Goal: Task Accomplishment & Management: Manage account settings

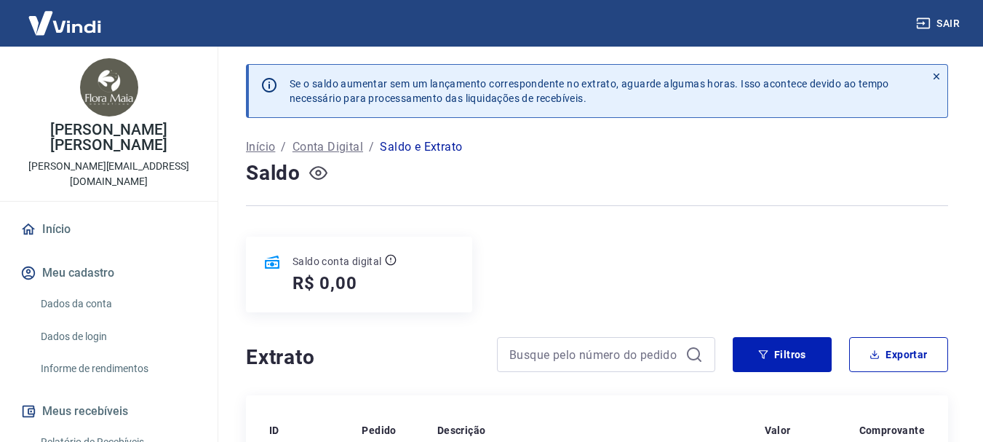
click at [317, 173] on icon "button" at bounding box center [318, 173] width 18 height 18
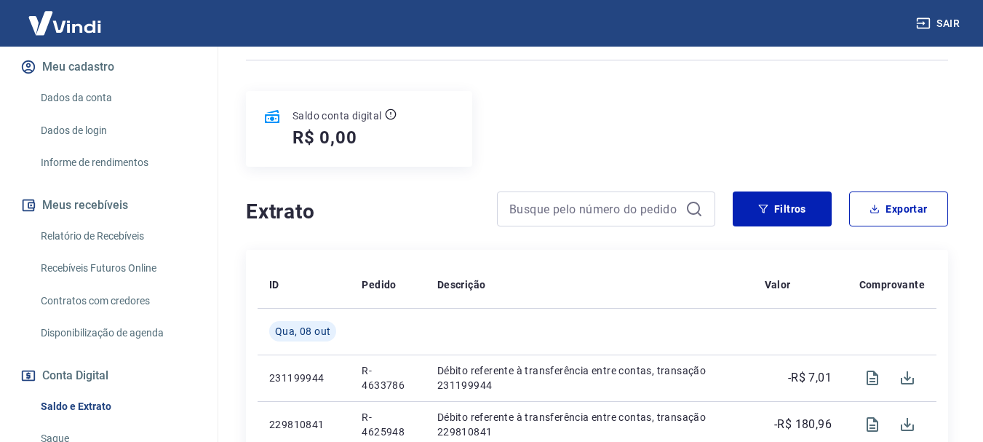
scroll to position [218, 0]
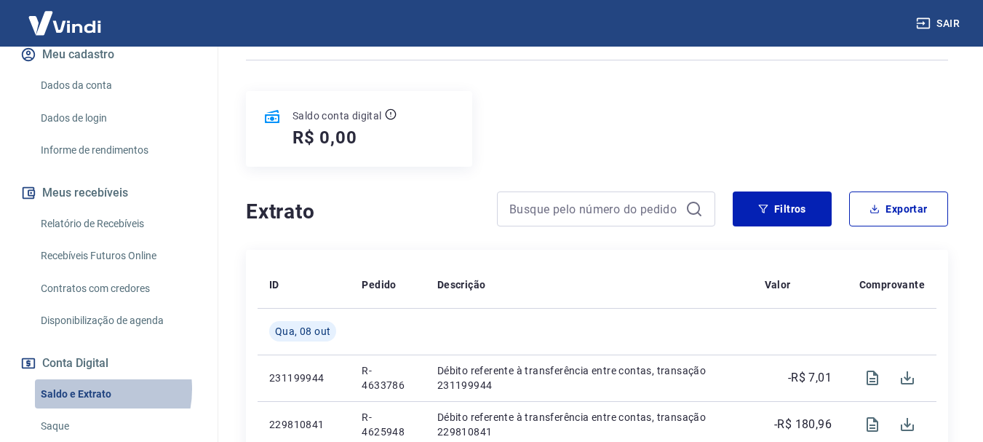
click at [82, 379] on link "Saldo e Extrato" at bounding box center [117, 394] width 165 height 30
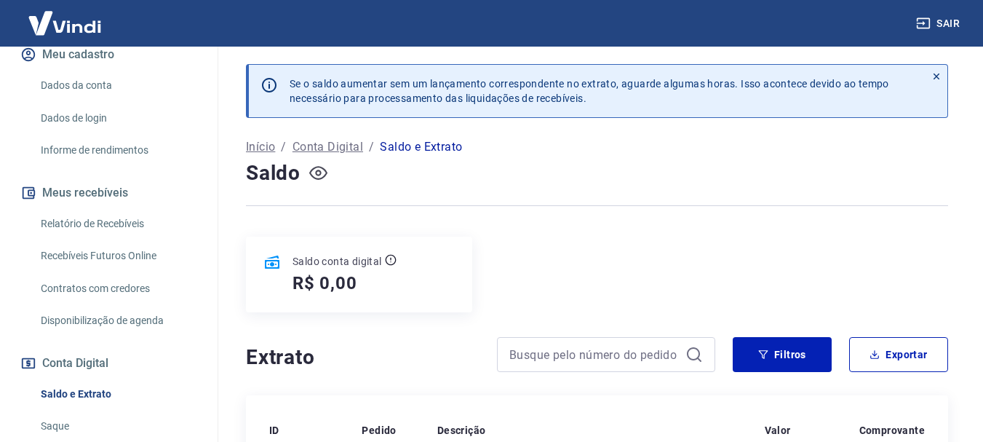
click at [259, 143] on p "Início" at bounding box center [260, 146] width 29 height 17
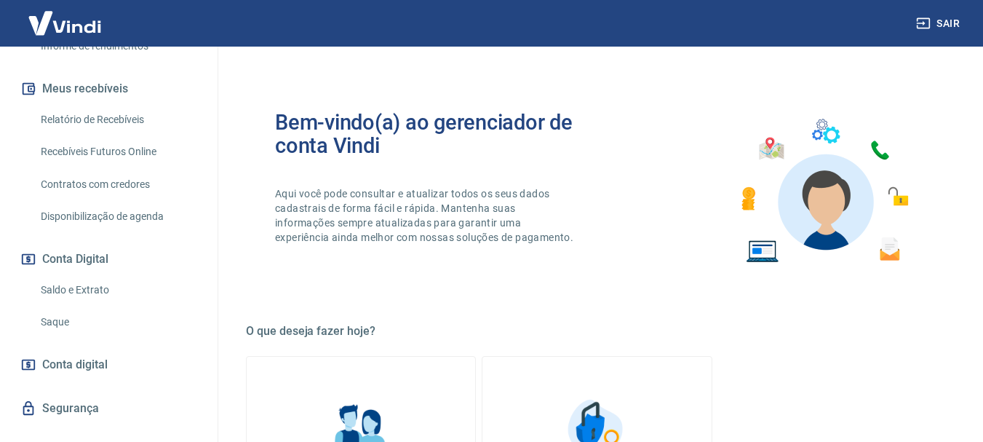
scroll to position [318, 0]
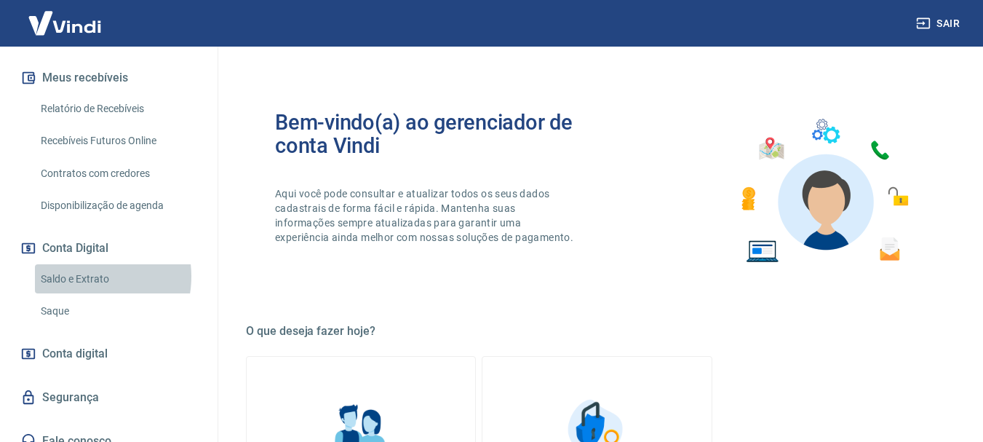
click at [84, 264] on link "Saldo e Extrato" at bounding box center [117, 279] width 165 height 30
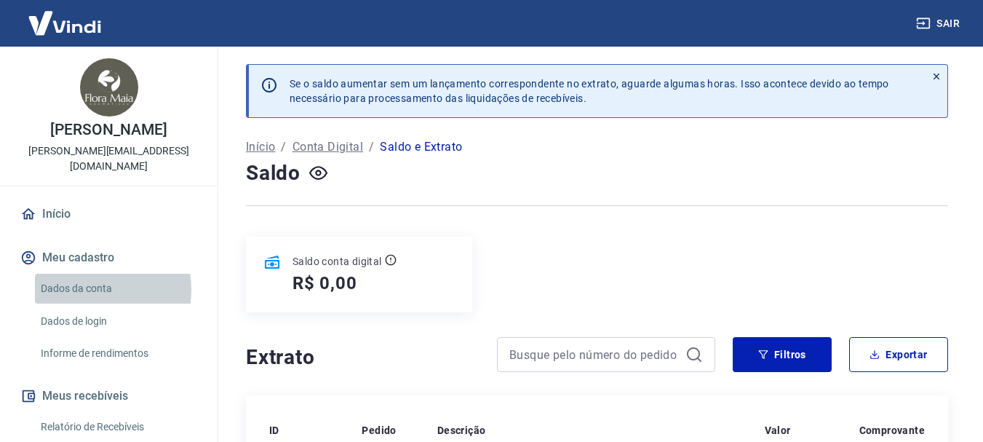
click at [85, 274] on link "Dados da conta" at bounding box center [117, 289] width 165 height 30
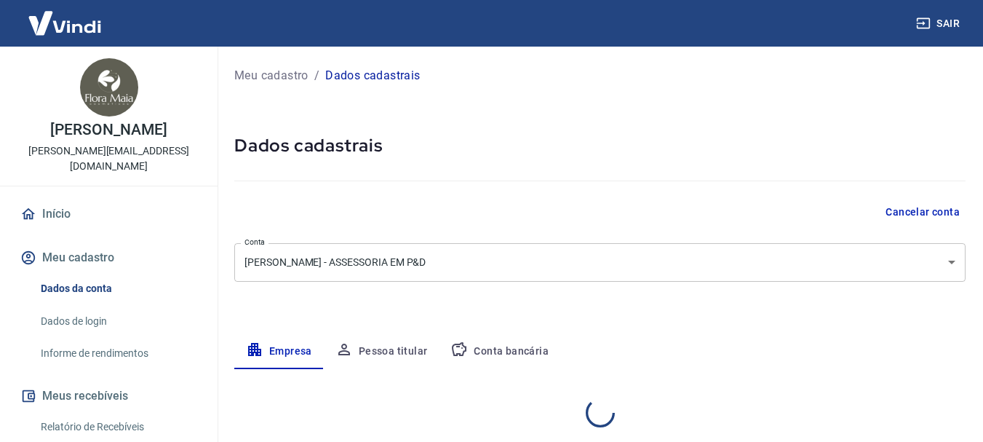
select select "SP"
select select "business"
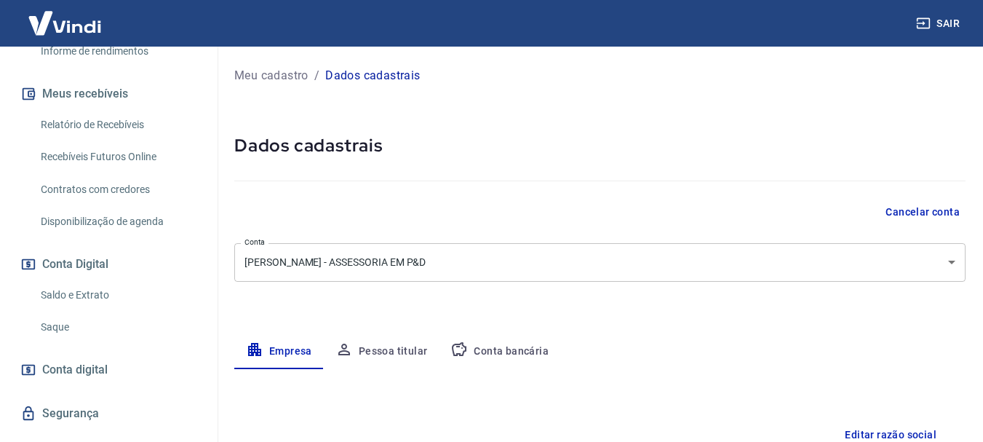
scroll to position [318, 0]
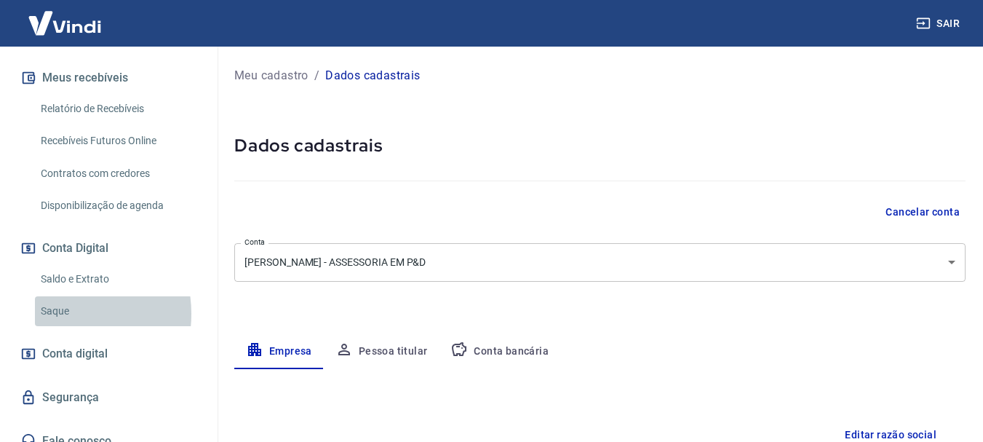
click at [58, 298] on link "Saque" at bounding box center [117, 311] width 165 height 30
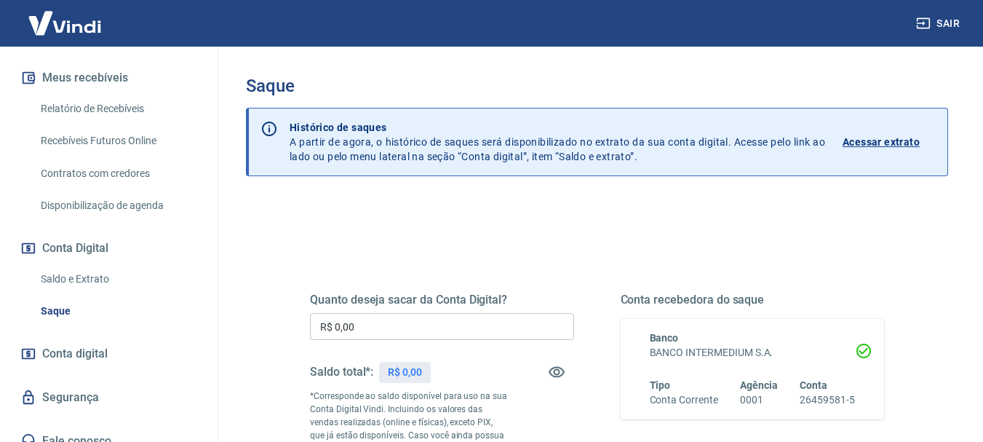
click at [870, 140] on p "Acessar extrato" at bounding box center [881, 142] width 77 height 15
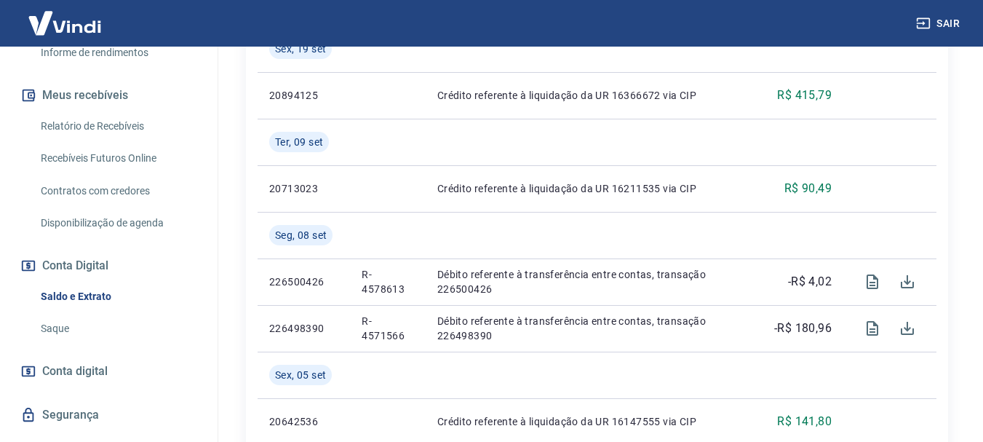
scroll to position [318, 0]
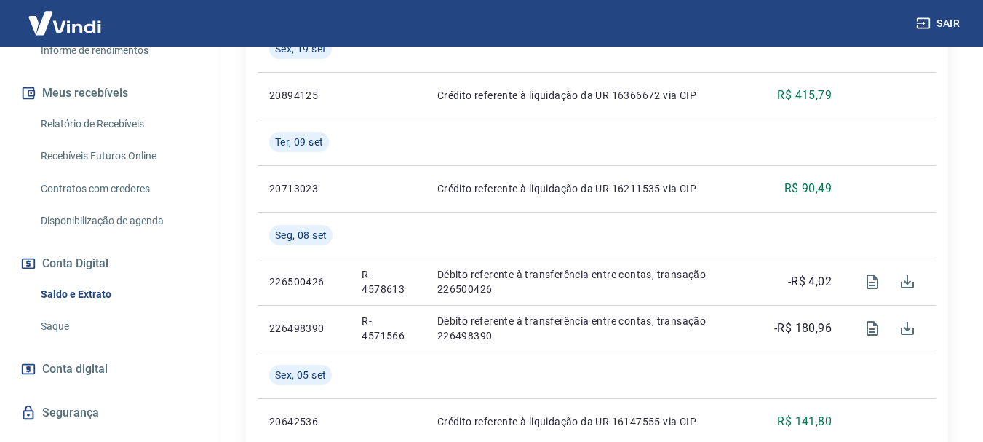
click at [77, 359] on span "Conta digital" at bounding box center [75, 369] width 66 height 20
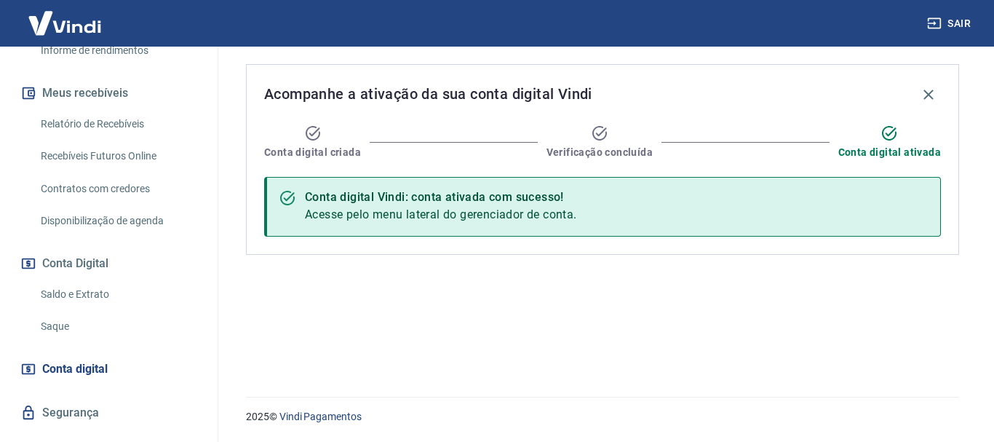
click at [74, 280] on link "Saldo e Extrato" at bounding box center [117, 295] width 165 height 30
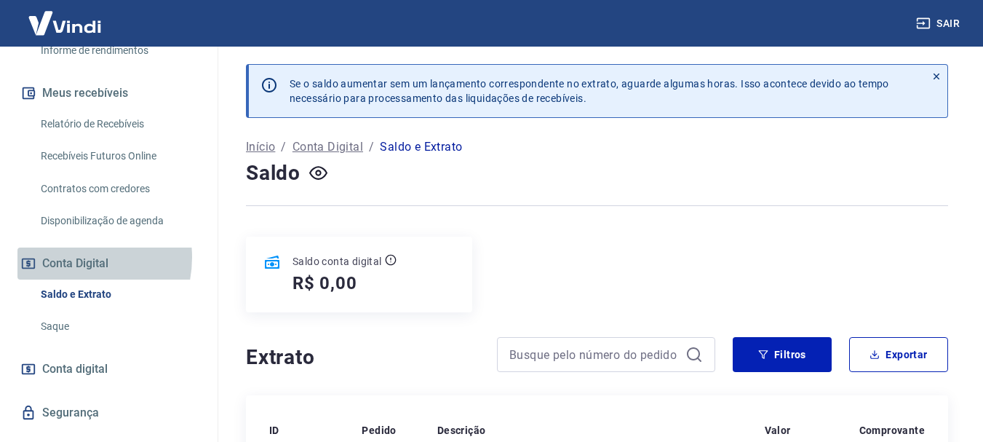
click at [68, 247] on button "Conta Digital" at bounding box center [108, 263] width 183 height 32
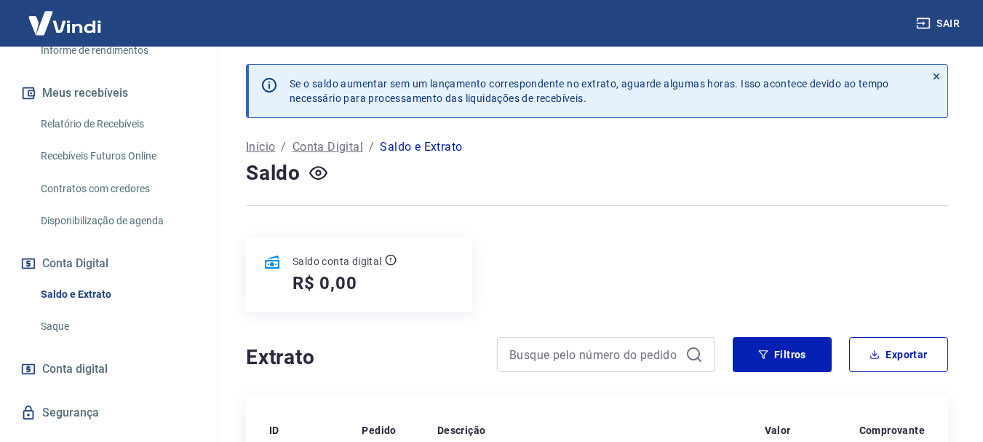
click at [47, 312] on link "Saque" at bounding box center [117, 327] width 165 height 30
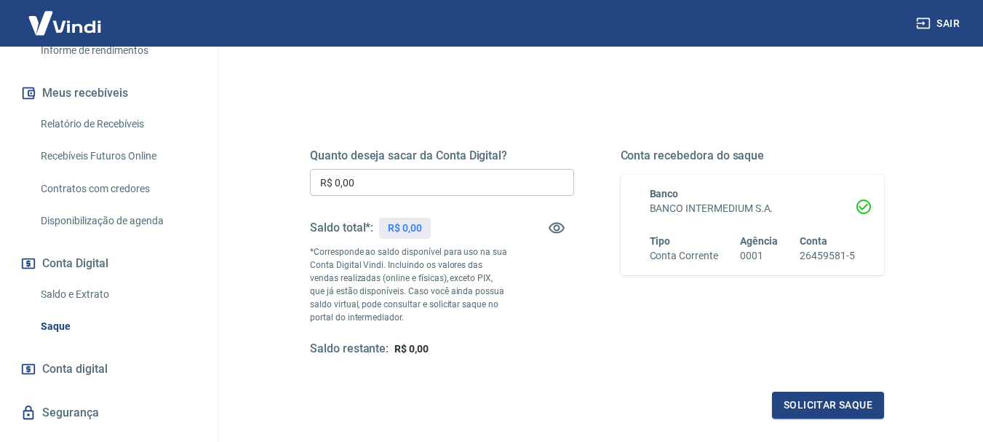
scroll to position [146, 0]
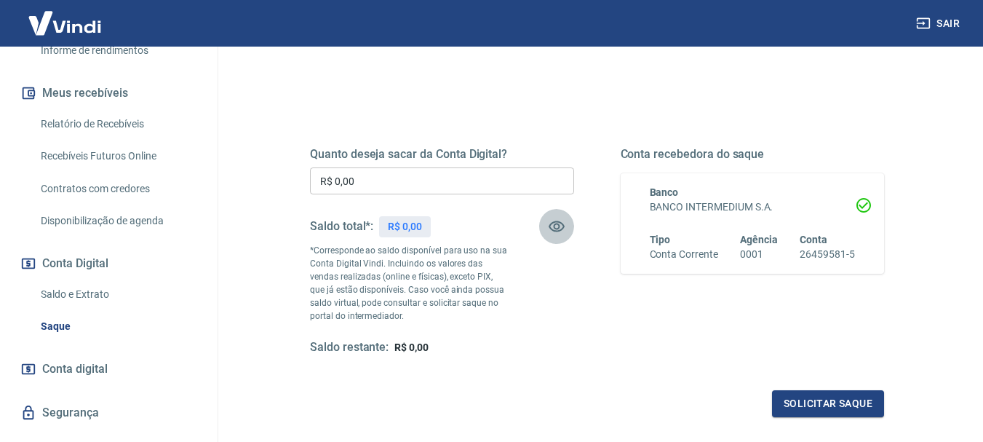
click at [560, 223] on icon "button" at bounding box center [556, 226] width 17 height 17
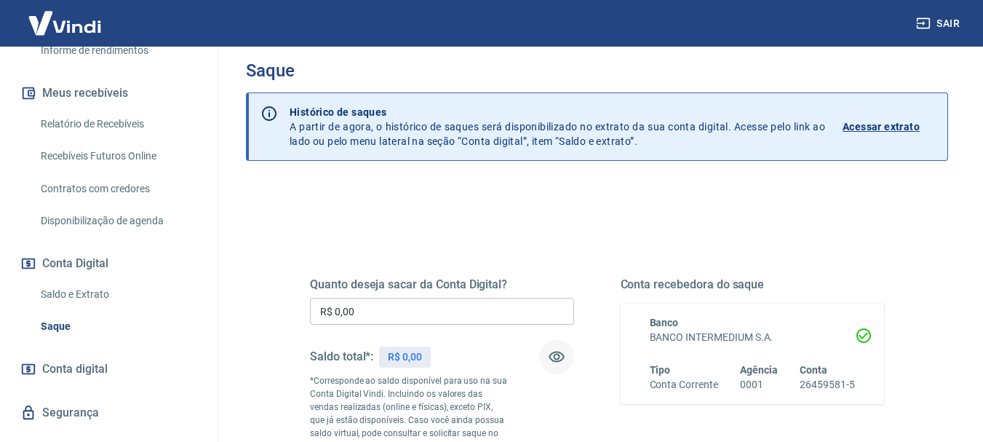
scroll to position [0, 0]
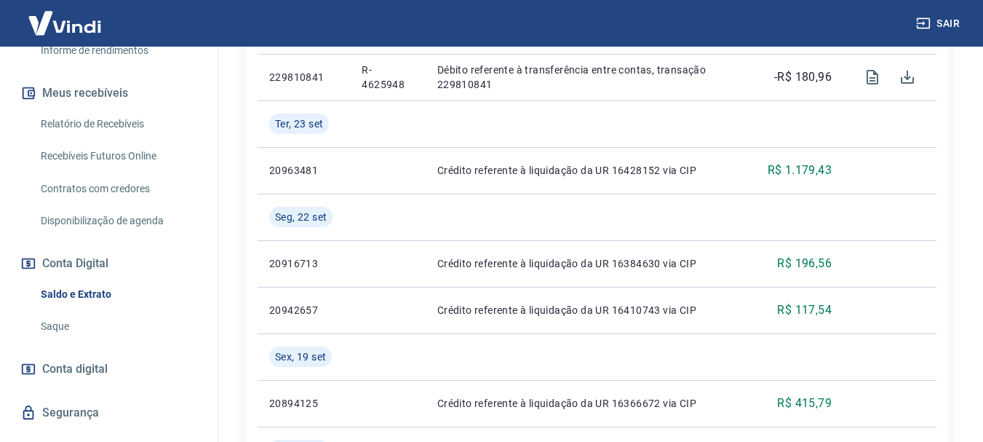
scroll to position [510, 0]
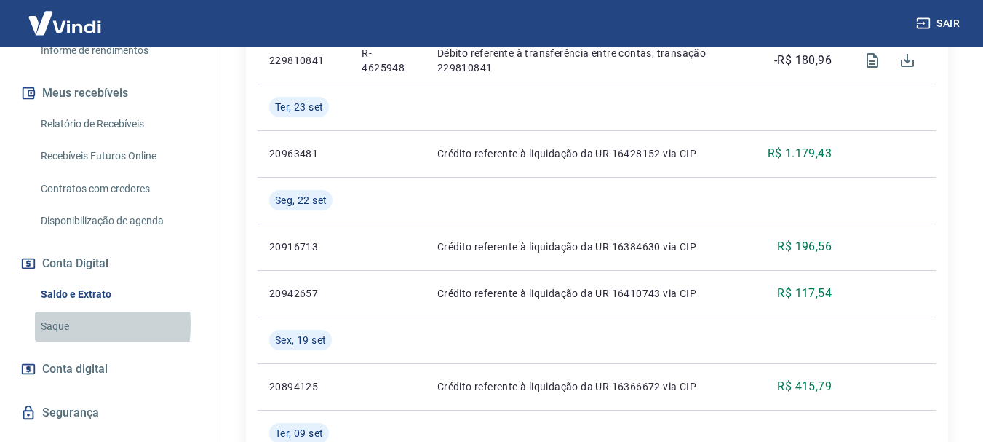
click at [47, 312] on link "Saque" at bounding box center [117, 327] width 165 height 30
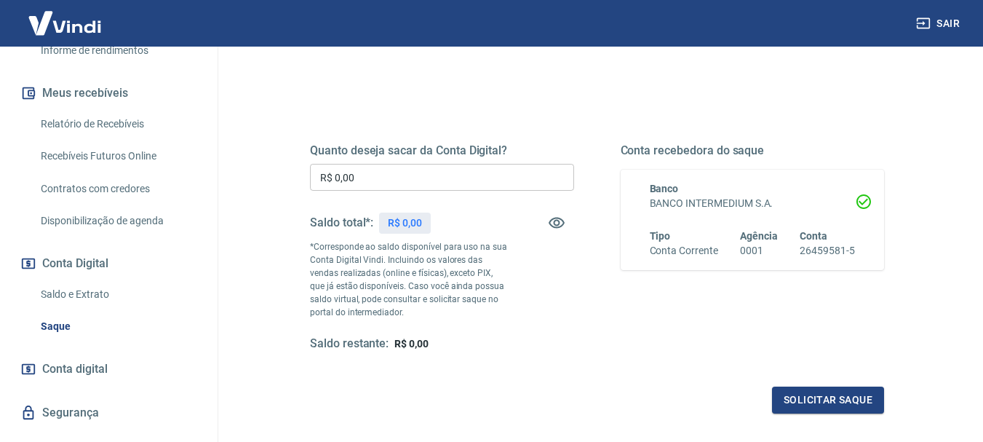
scroll to position [218, 0]
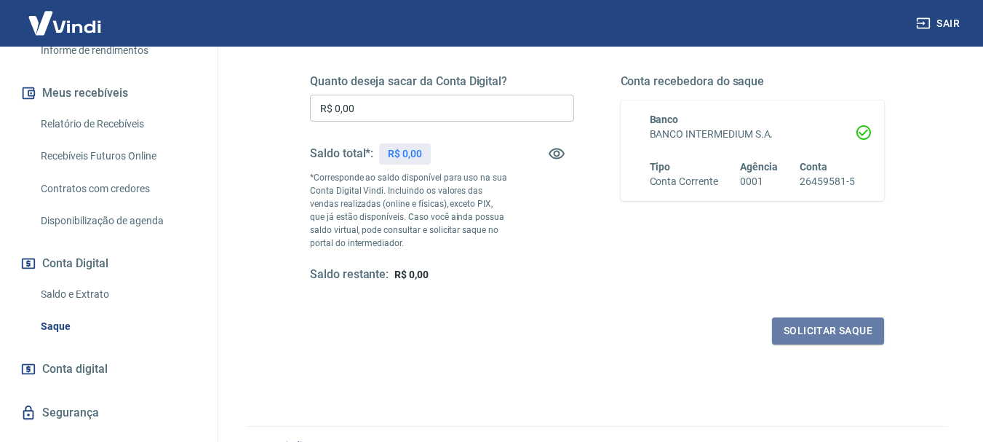
drag, startPoint x: 833, startPoint y: 328, endPoint x: 821, endPoint y: 330, distance: 11.7
click at [831, 328] on button "Solicitar saque" at bounding box center [828, 330] width 112 height 27
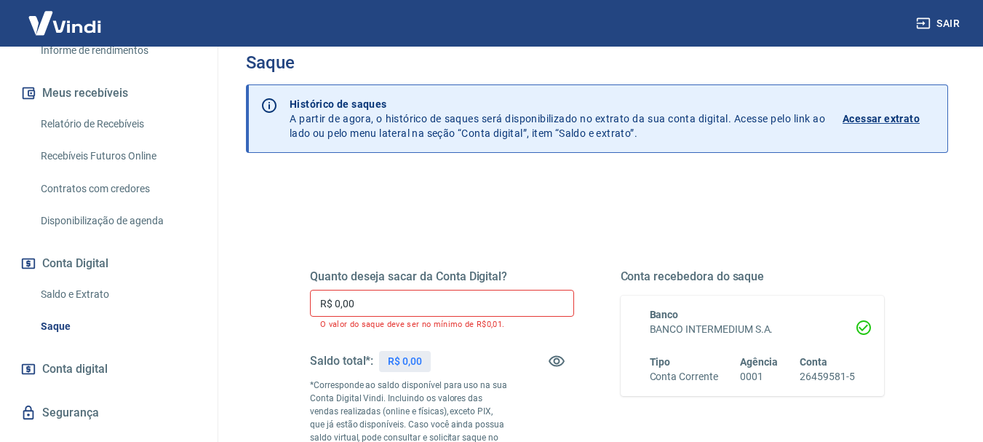
scroll to position [0, 0]
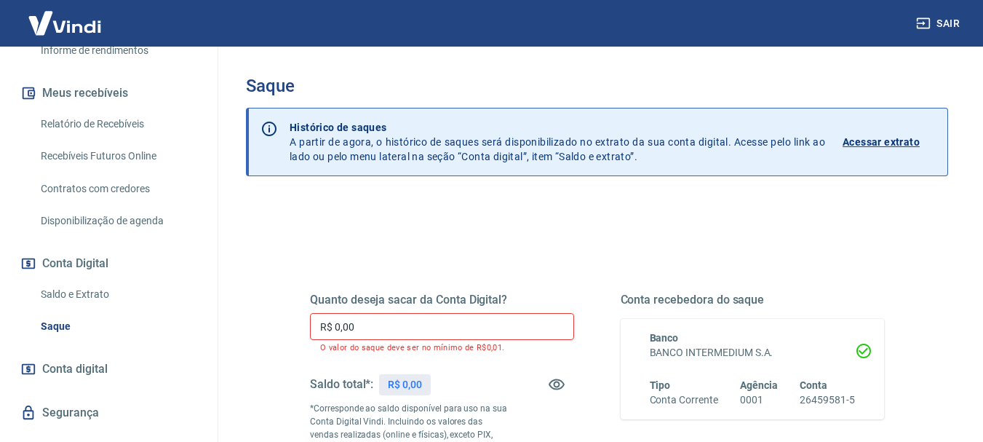
click at [908, 135] on p "Acessar extrato" at bounding box center [881, 142] width 77 height 15
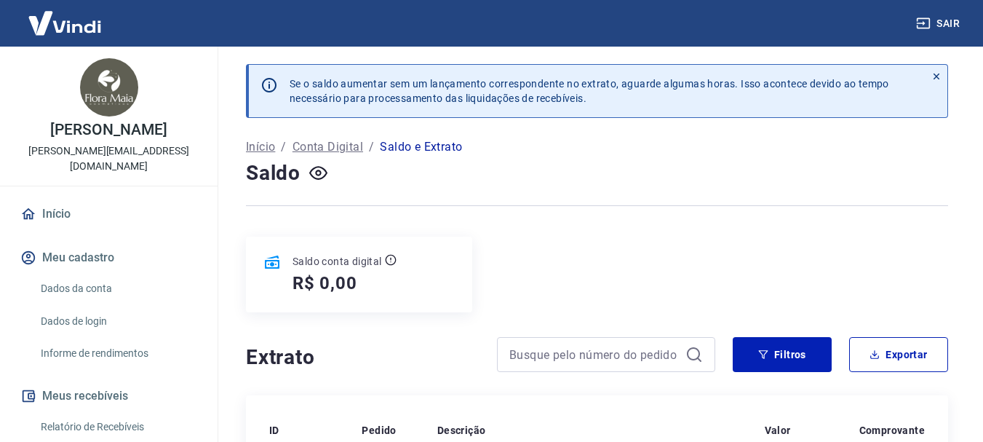
click at [937, 76] on icon at bounding box center [937, 76] width 10 height 10
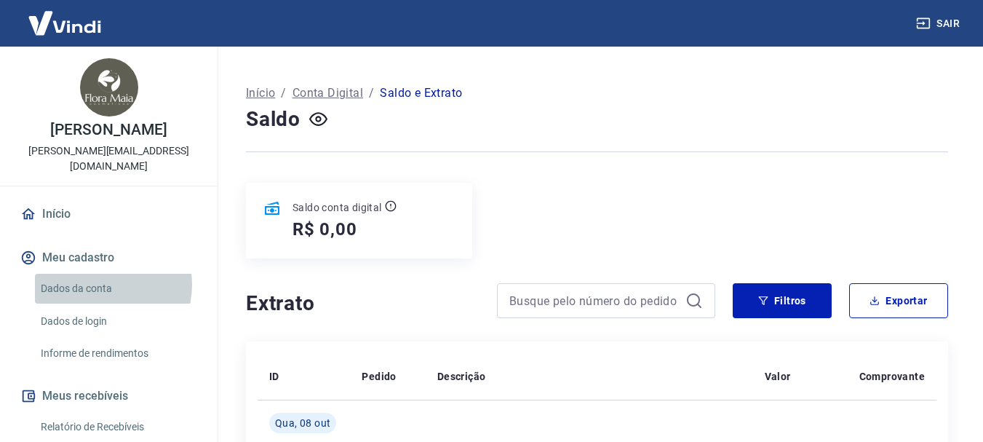
click at [101, 274] on link "Dados da conta" at bounding box center [117, 289] width 165 height 30
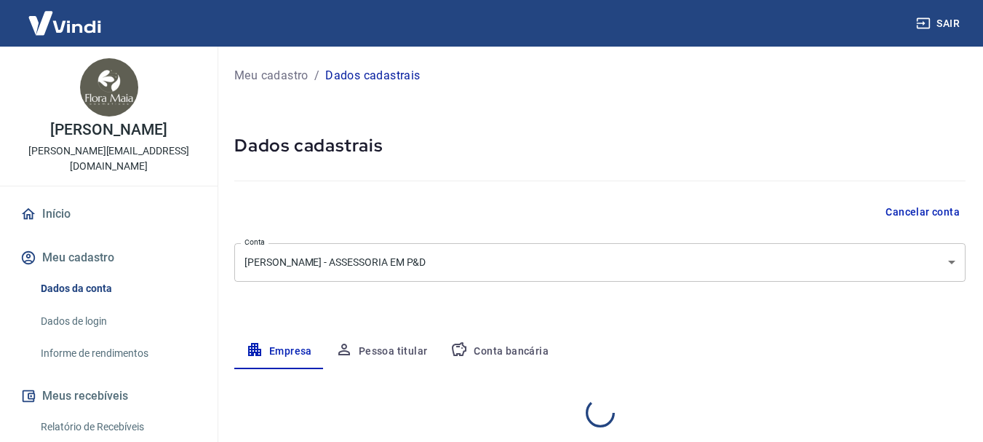
select select "SP"
select select "business"
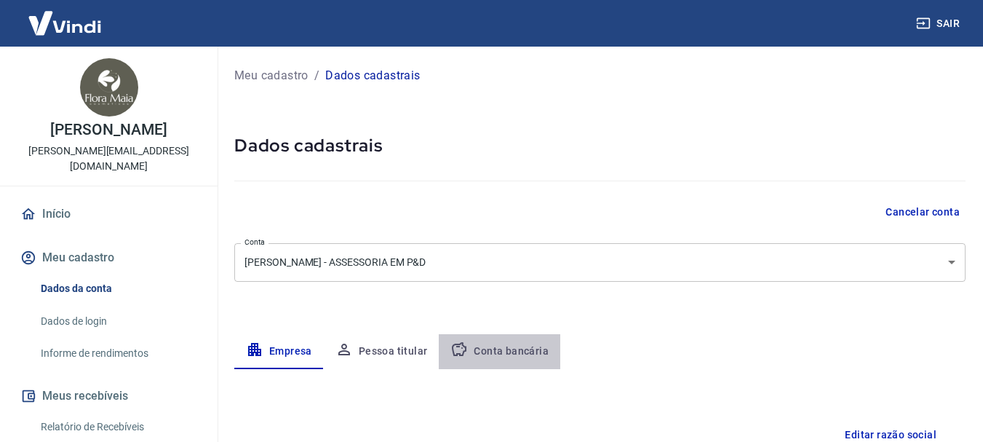
click at [519, 353] on button "Conta bancária" at bounding box center [500, 351] width 122 height 35
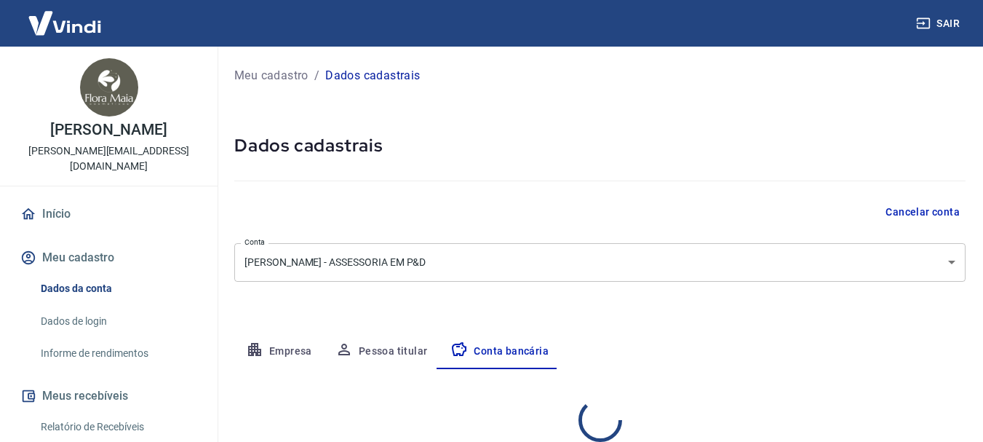
select select "1"
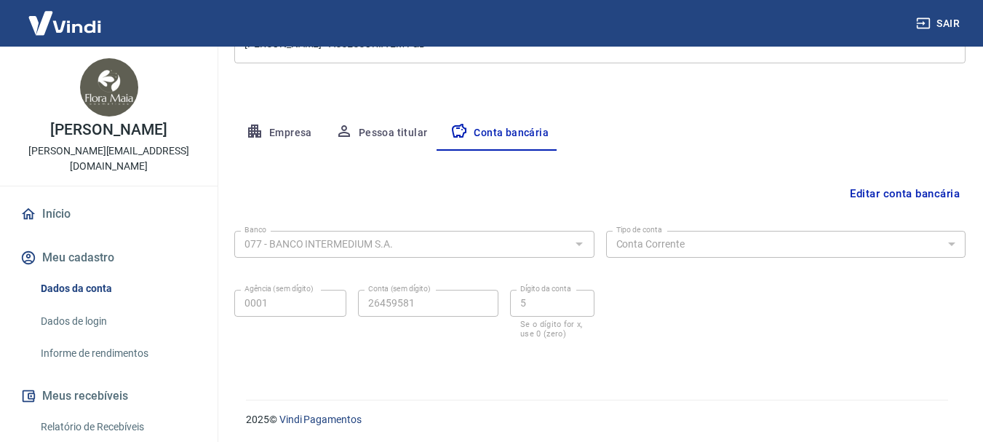
scroll to position [221, 0]
click at [83, 242] on button "Meu cadastro" at bounding box center [108, 258] width 183 height 32
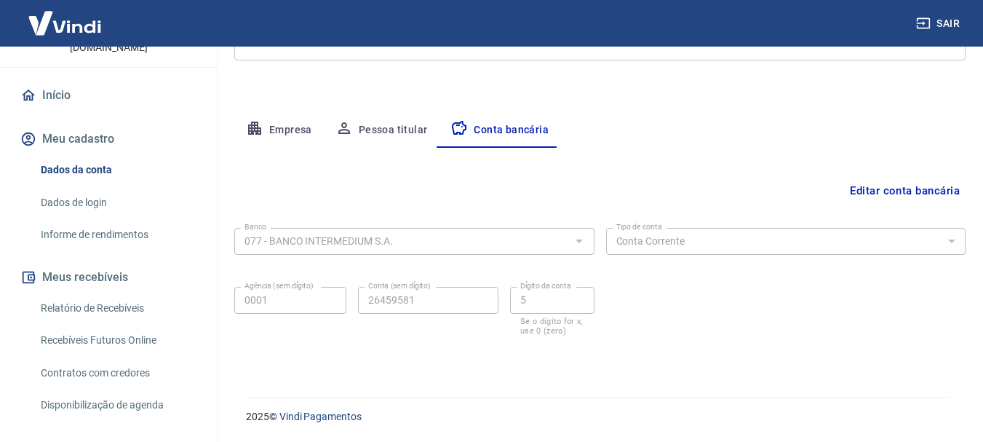
scroll to position [146, 0]
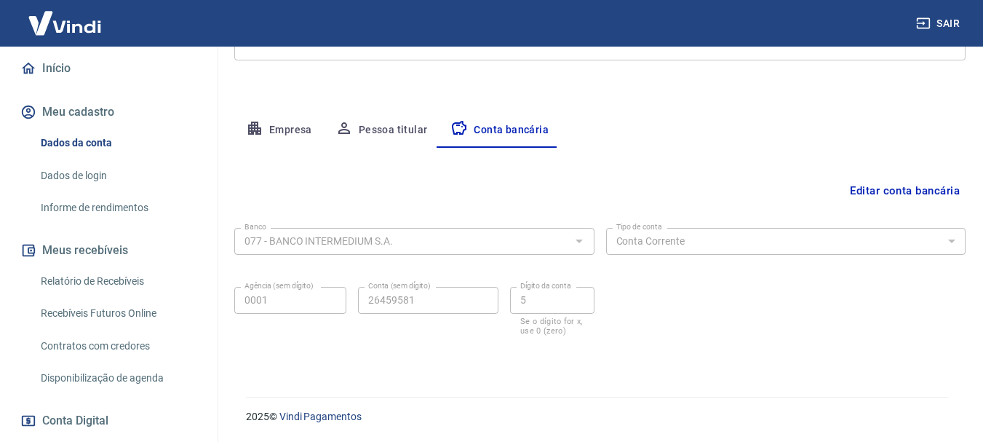
click at [101, 266] on link "Relatório de Recebíveis" at bounding box center [117, 281] width 165 height 30
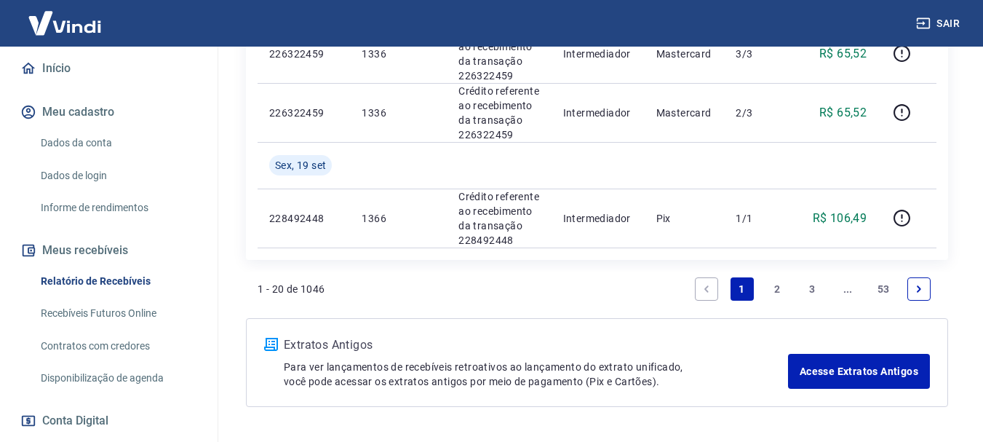
scroll to position [1730, 0]
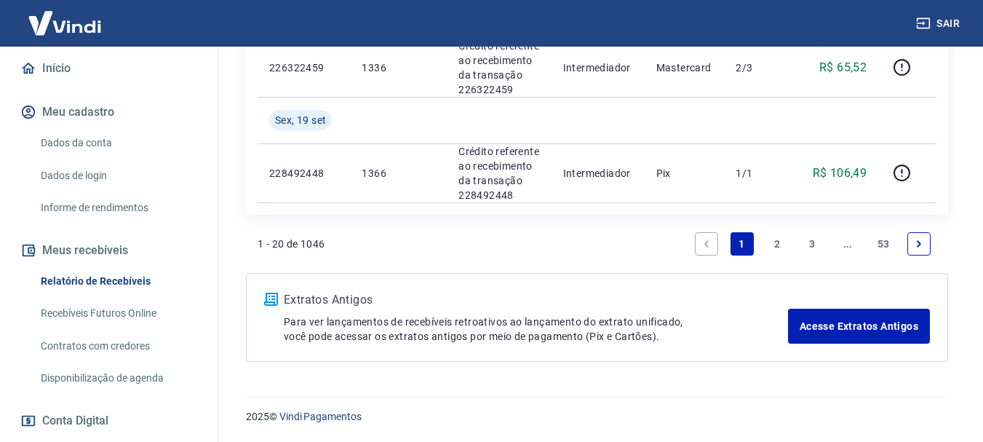
click at [774, 246] on link "2" at bounding box center [777, 243] width 23 height 23
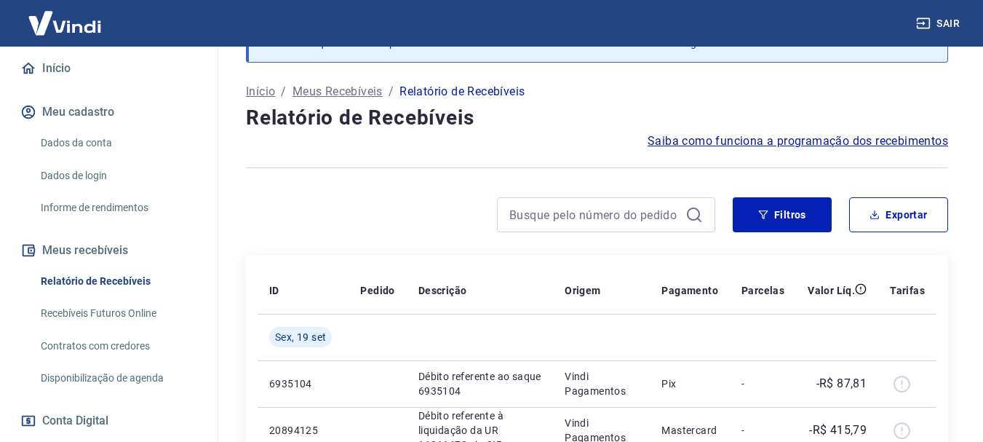
scroll to position [1579, 0]
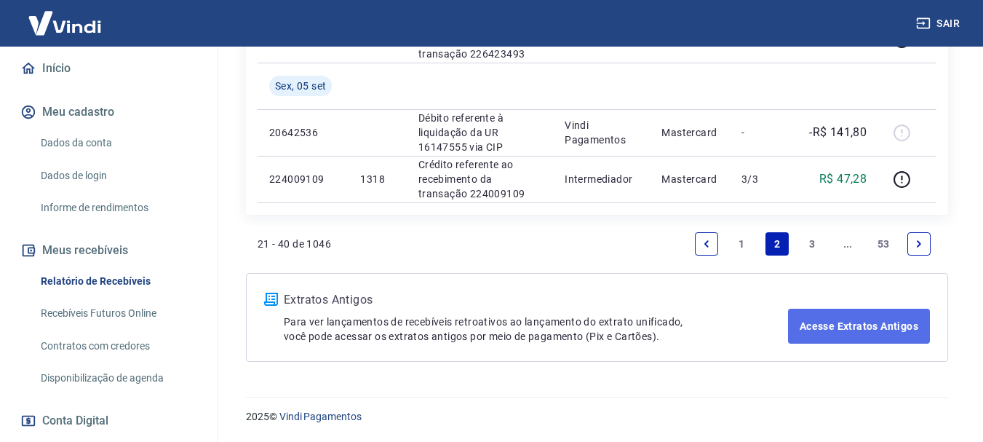
click at [872, 325] on link "Acesse Extratos Antigos" at bounding box center [859, 326] width 142 height 35
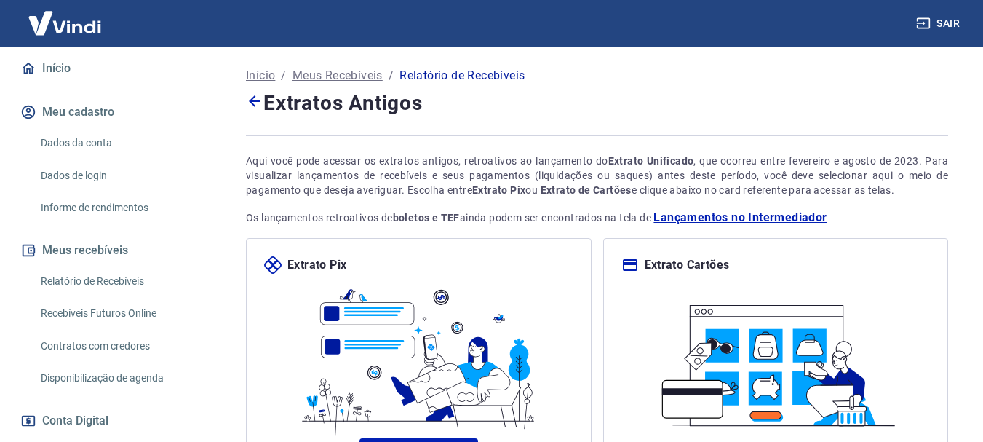
click at [323, 73] on p "Meus Recebíveis" at bounding box center [338, 75] width 90 height 17
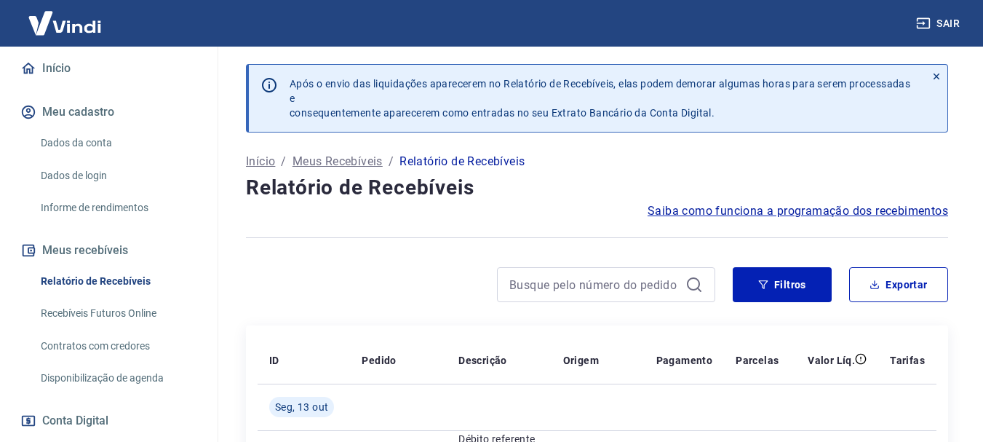
scroll to position [291, 0]
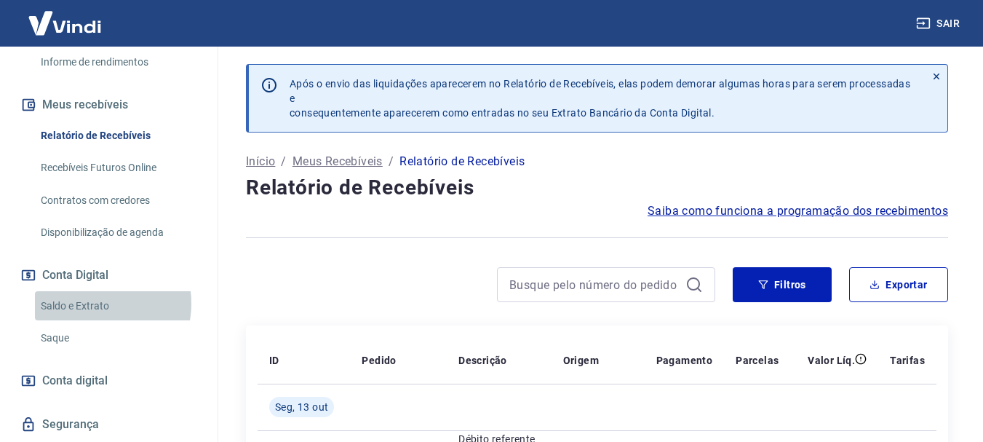
click at [94, 291] on link "Saldo e Extrato" at bounding box center [117, 306] width 165 height 30
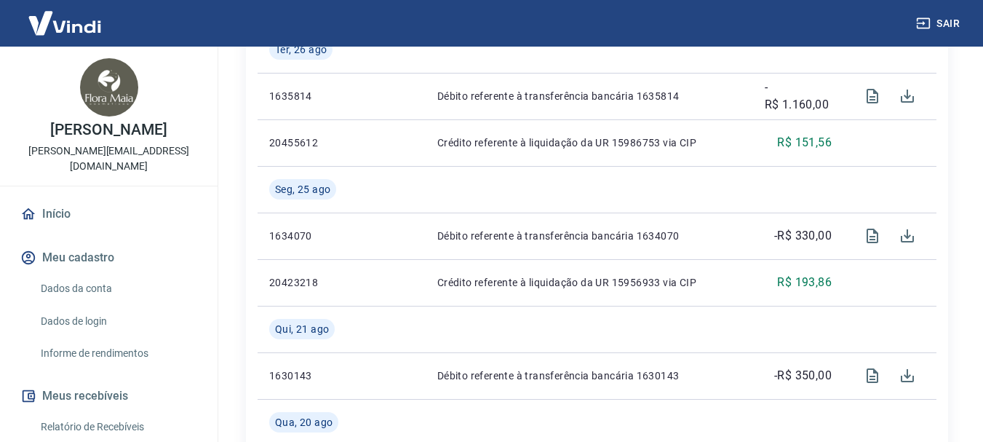
scroll to position [1490, 0]
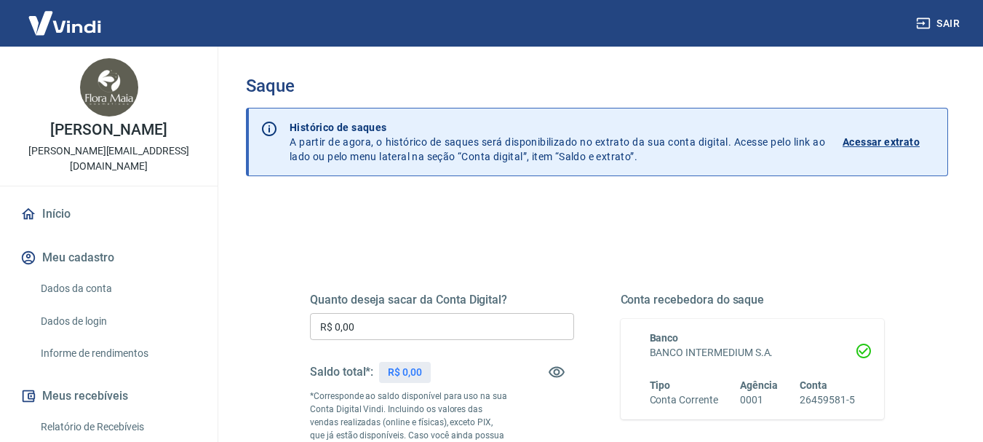
click at [91, 274] on link "Dados da conta" at bounding box center [117, 289] width 165 height 30
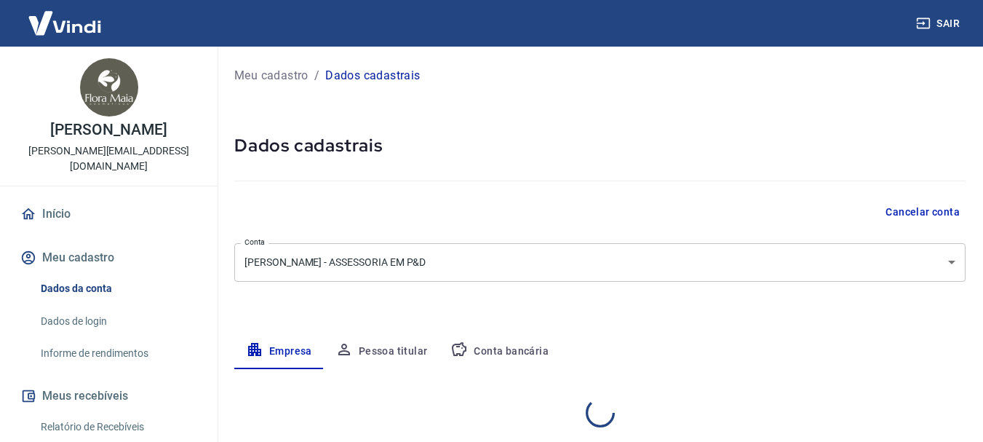
select select "SP"
select select "business"
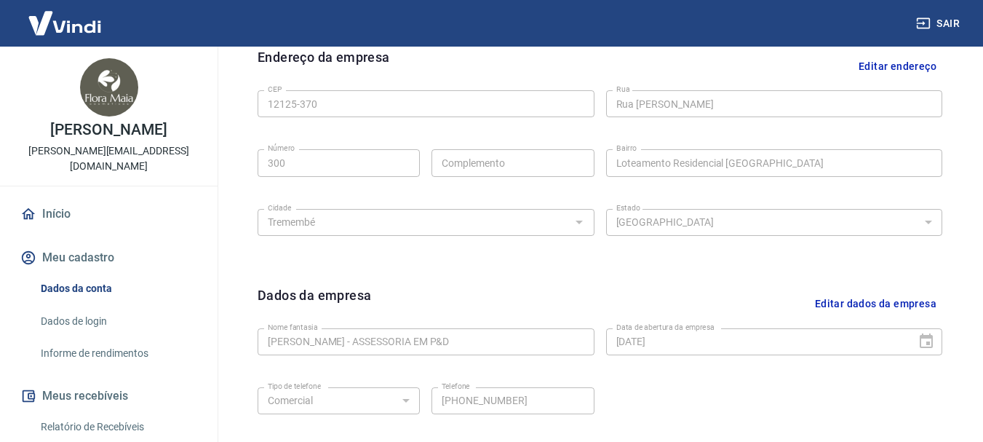
scroll to position [510, 0]
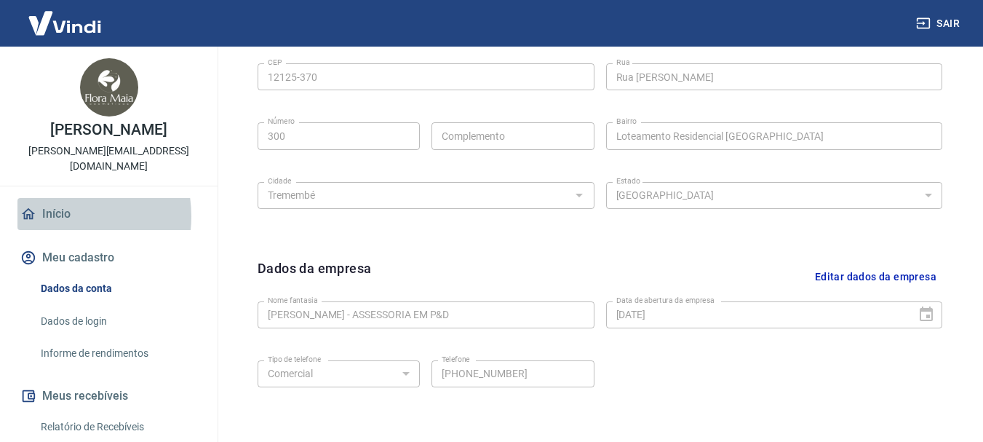
click at [59, 201] on link "Início" at bounding box center [108, 214] width 183 height 32
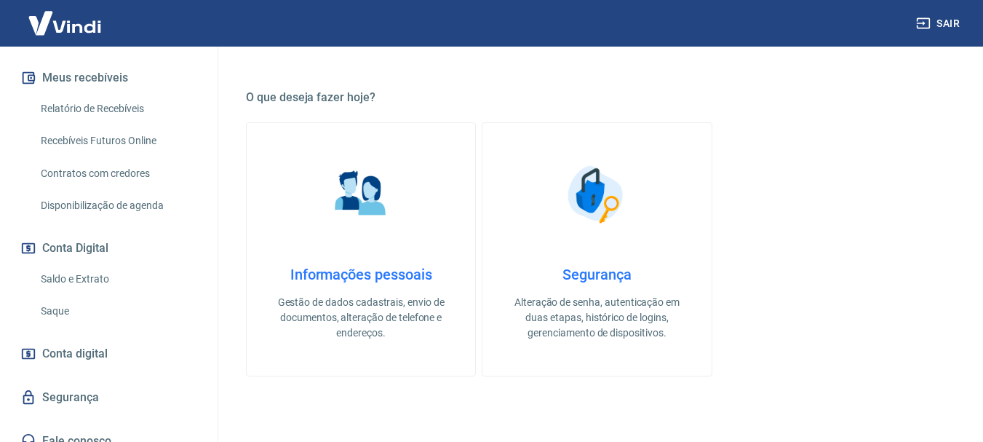
scroll to position [291, 0]
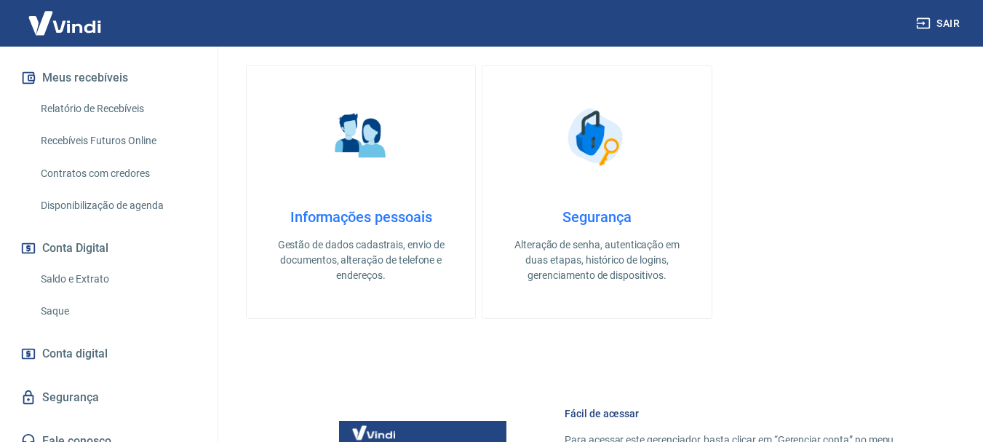
click at [64, 264] on link "Saldo e Extrato" at bounding box center [117, 279] width 165 height 30
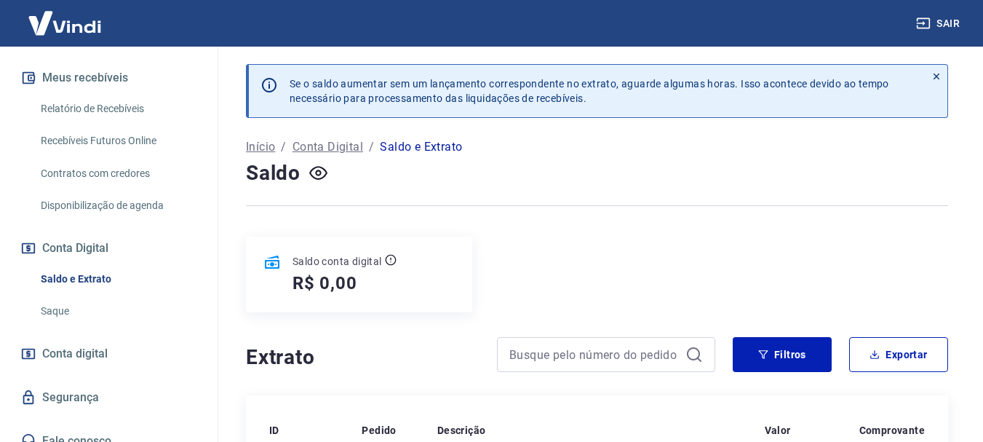
click at [55, 296] on link "Saque" at bounding box center [117, 311] width 165 height 30
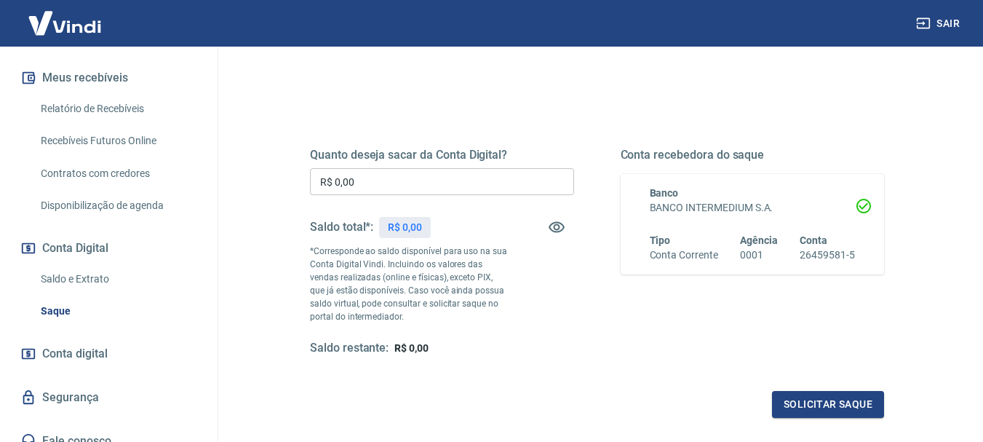
scroll to position [73, 0]
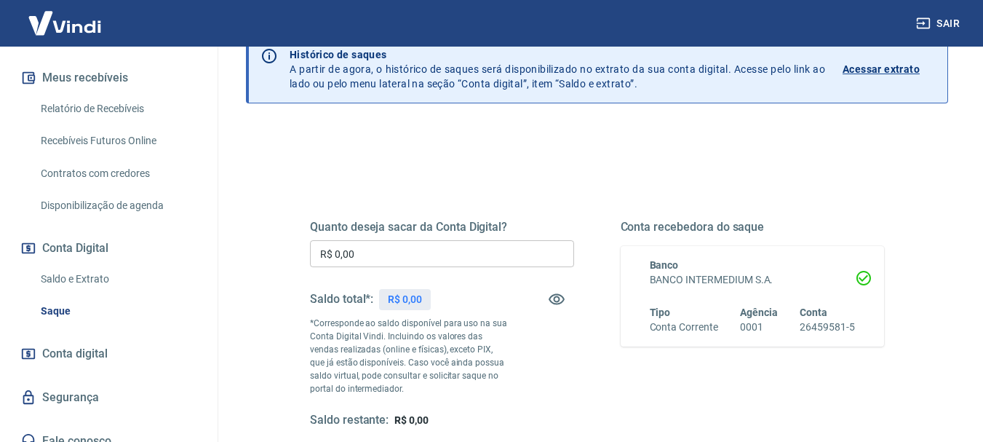
click at [409, 251] on input "R$ 0,00" at bounding box center [442, 253] width 264 height 27
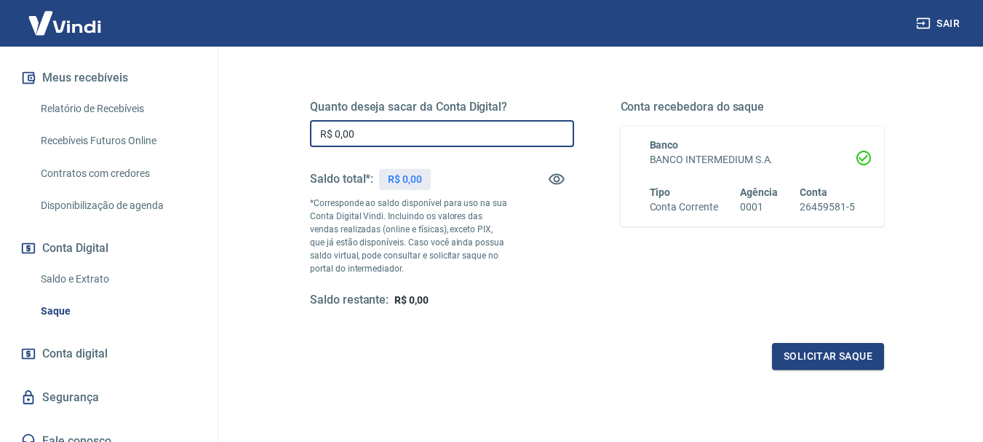
scroll to position [218, 0]
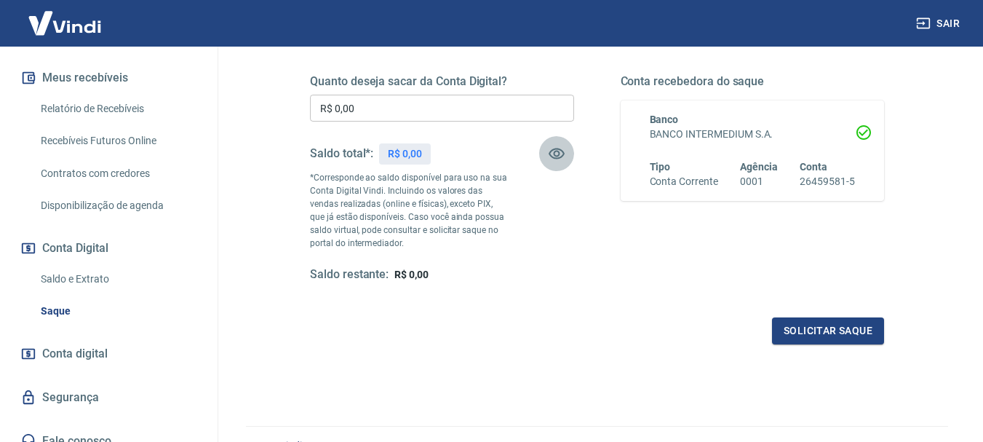
click at [560, 154] on icon "button" at bounding box center [556, 153] width 17 height 17
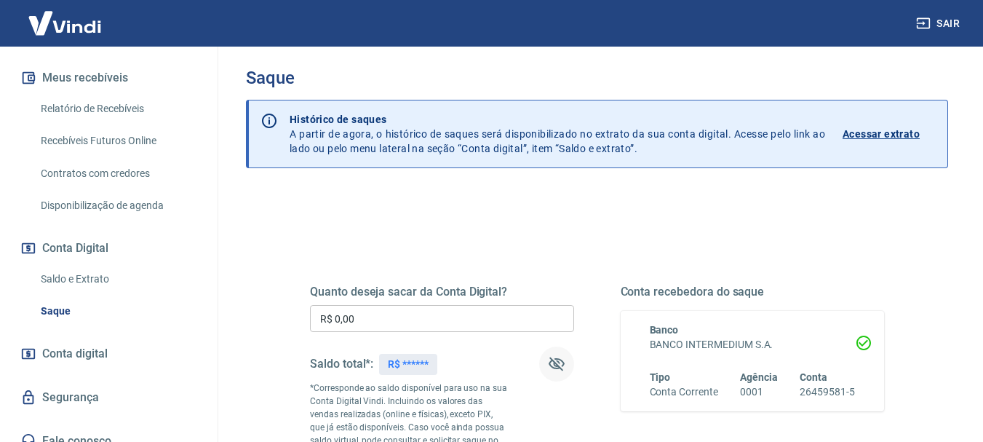
scroll to position [0, 0]
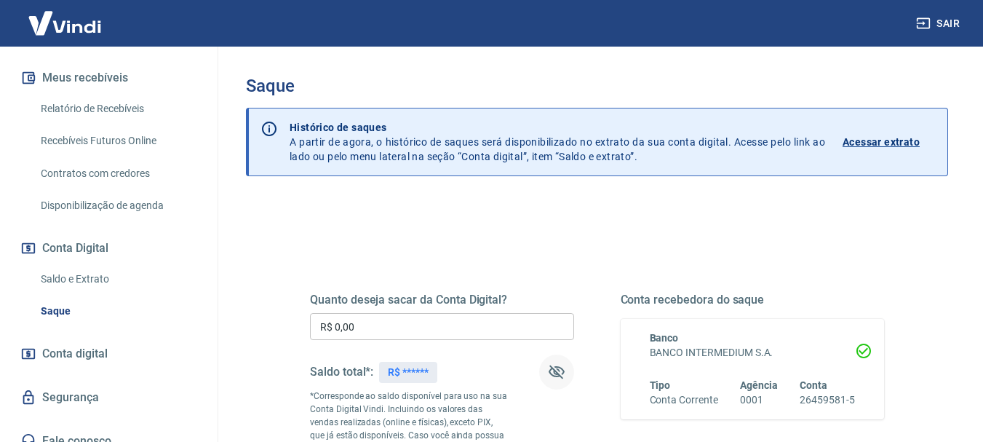
click at [111, 94] on link "Relatório de Recebíveis" at bounding box center [117, 109] width 165 height 30
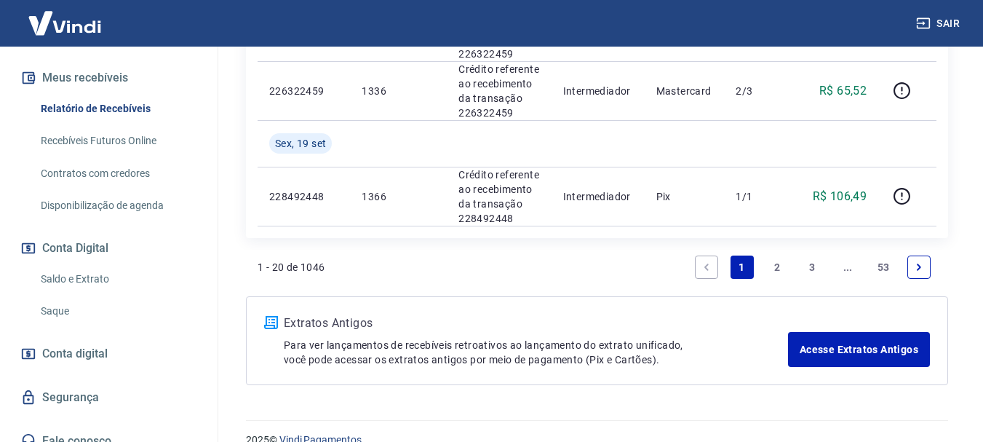
scroll to position [1730, 0]
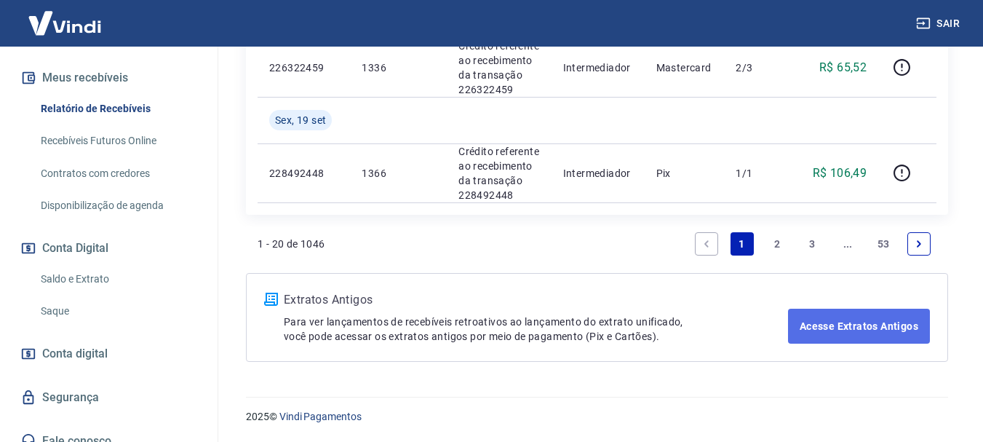
click at [867, 329] on link "Acesse Extratos Antigos" at bounding box center [859, 326] width 142 height 35
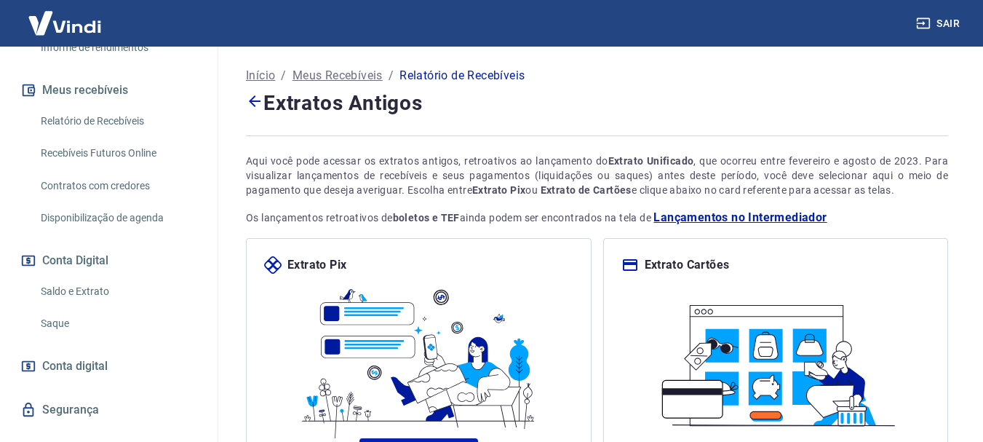
scroll to position [318, 0]
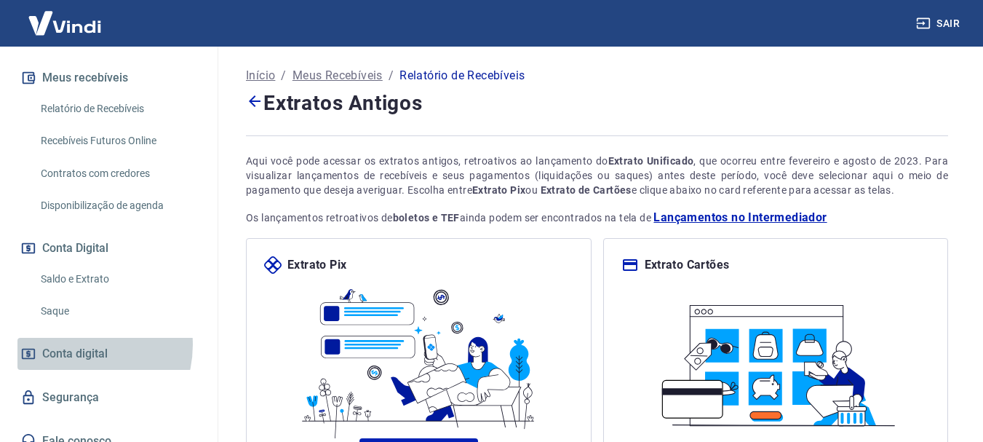
click at [73, 344] on span "Conta digital" at bounding box center [75, 354] width 66 height 20
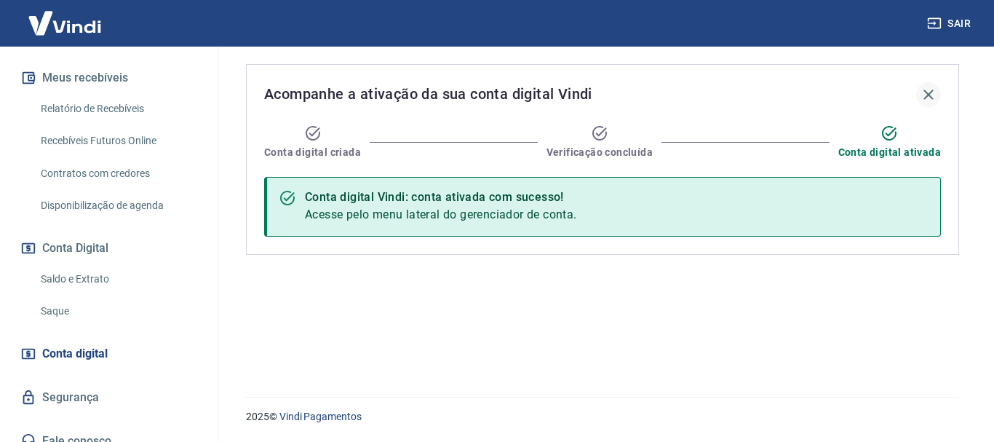
click at [927, 100] on icon "button" at bounding box center [928, 94] width 17 height 17
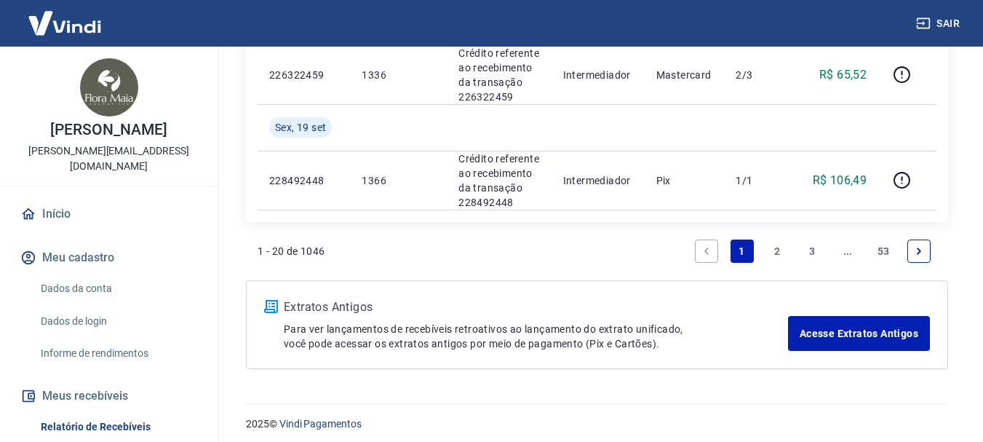
scroll to position [1730, 0]
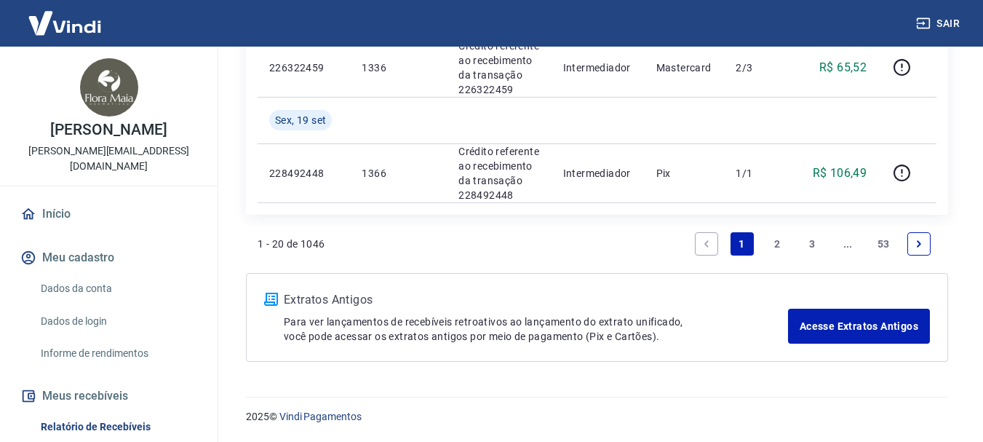
click at [91, 274] on link "Dados da conta" at bounding box center [117, 289] width 165 height 30
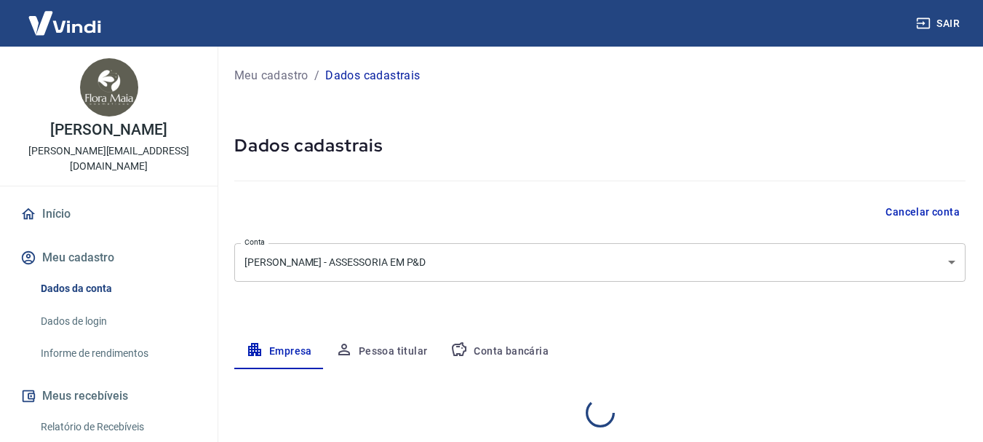
select select "SP"
select select "business"
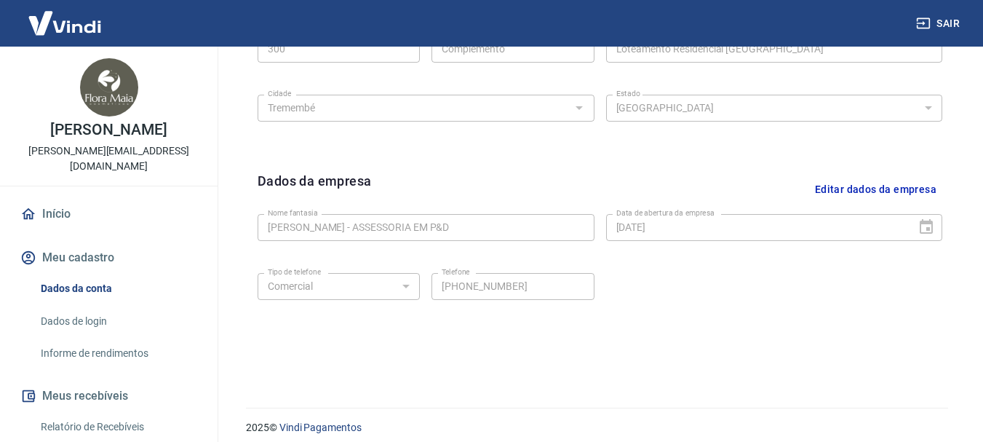
scroll to position [608, 0]
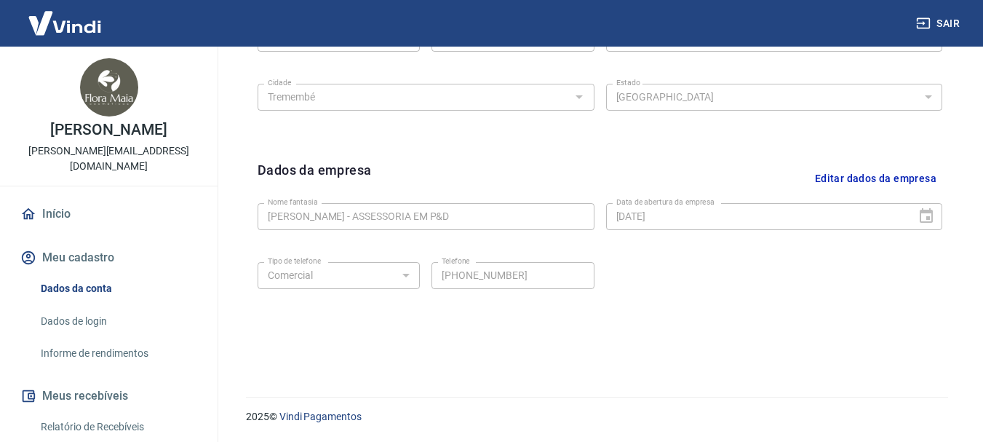
click at [60, 198] on link "Início" at bounding box center [108, 214] width 183 height 32
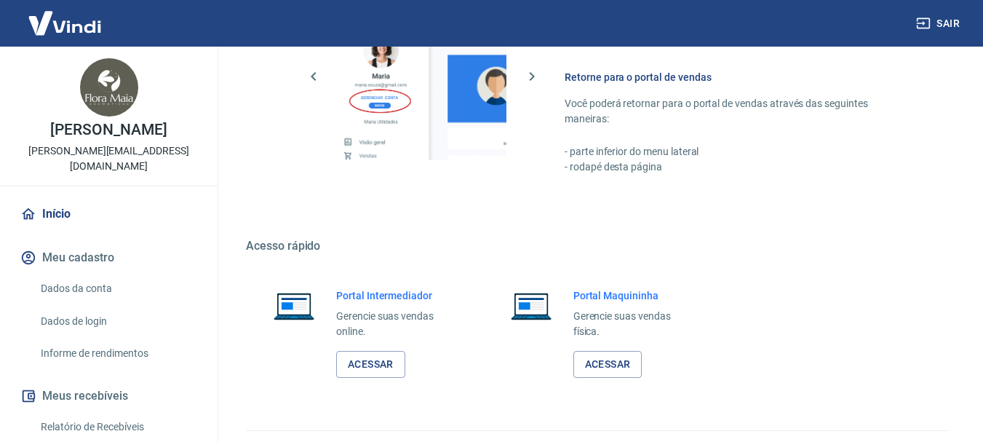
scroll to position [753, 0]
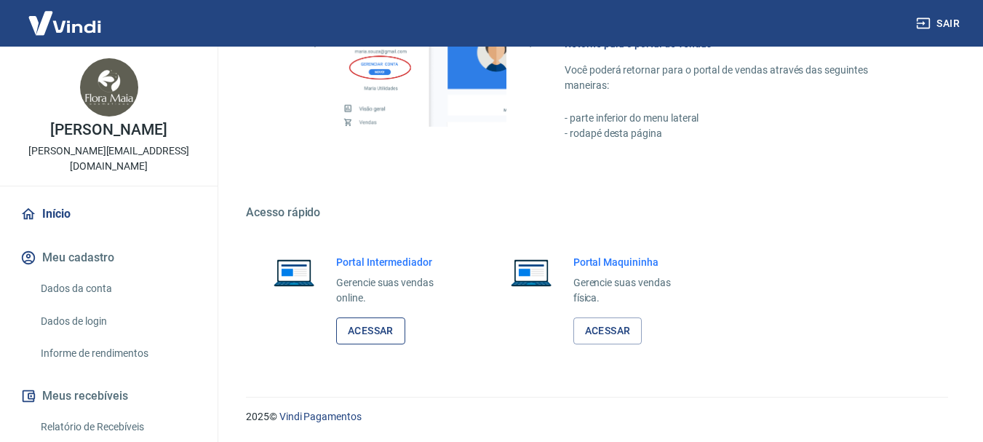
click at [378, 331] on link "Acessar" at bounding box center [370, 330] width 69 height 27
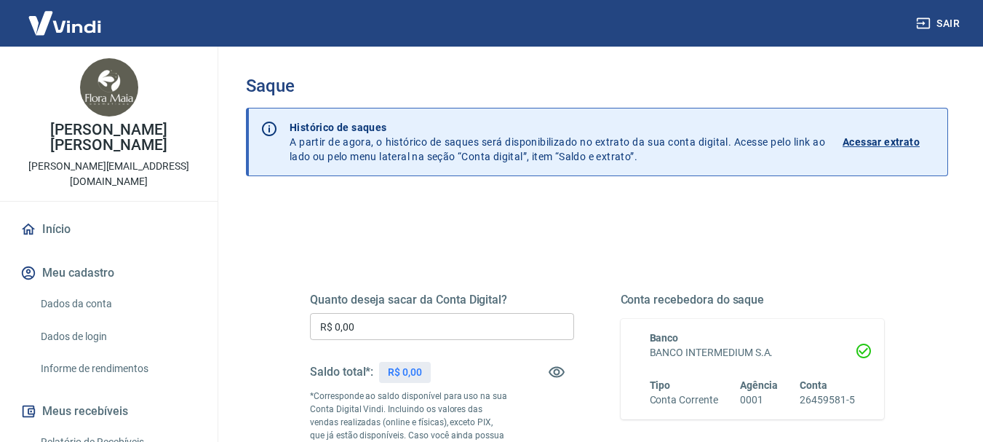
click at [878, 140] on p "Acessar extrato" at bounding box center [881, 142] width 77 height 15
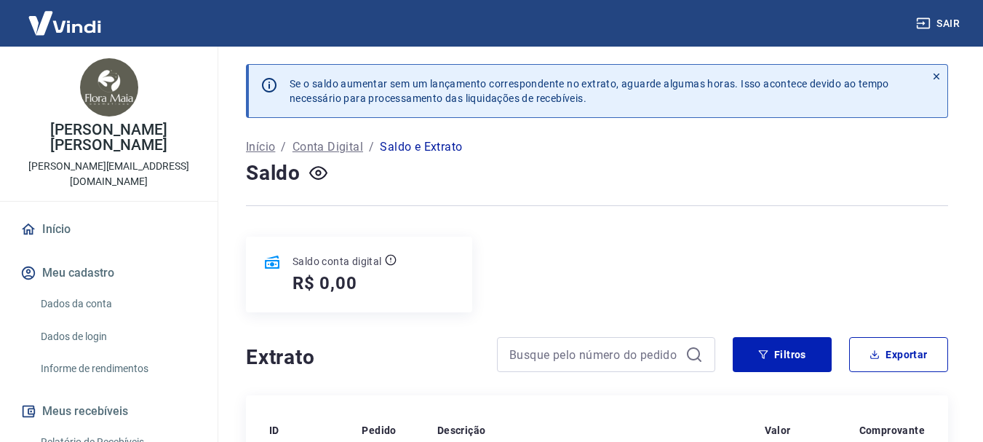
click at [936, 75] on icon at bounding box center [937, 77] width 6 height 6
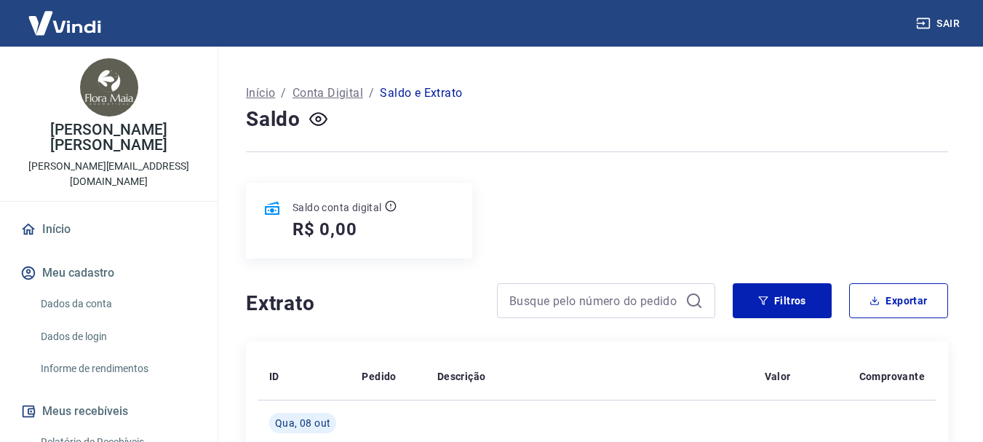
click at [427, 95] on p "Saldo e Extrato" at bounding box center [421, 92] width 82 height 17
click at [263, 87] on p "Início" at bounding box center [260, 92] width 29 height 17
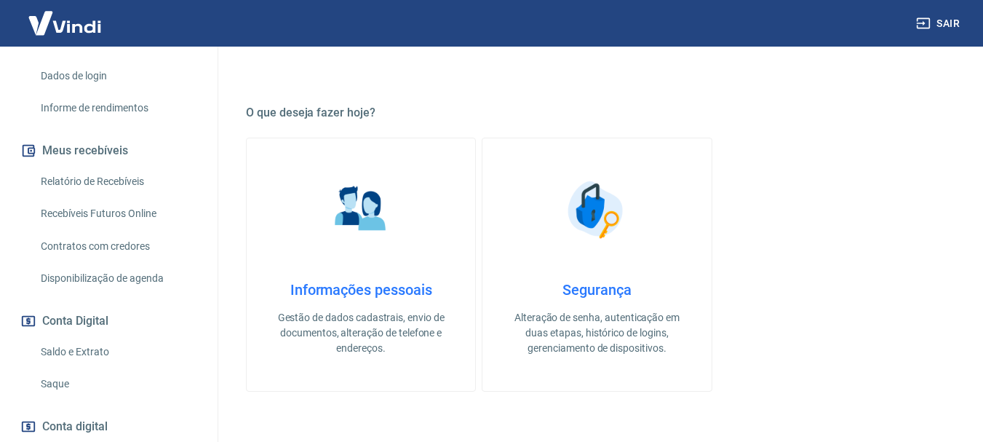
scroll to position [173, 0]
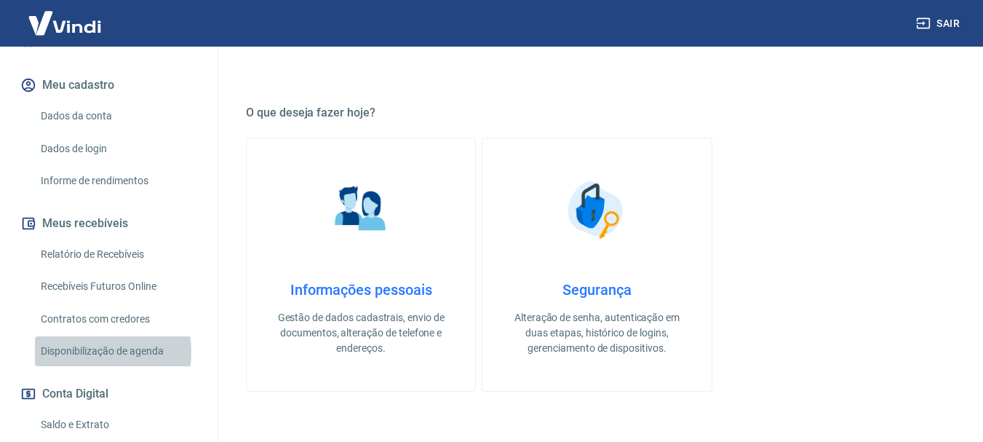
click at [87, 337] on link "Disponibilização de agenda" at bounding box center [117, 351] width 165 height 30
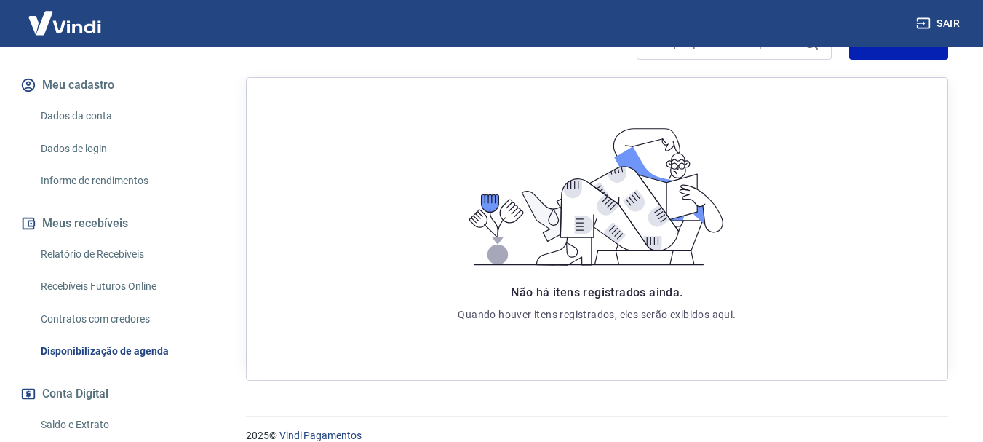
scroll to position [275, 0]
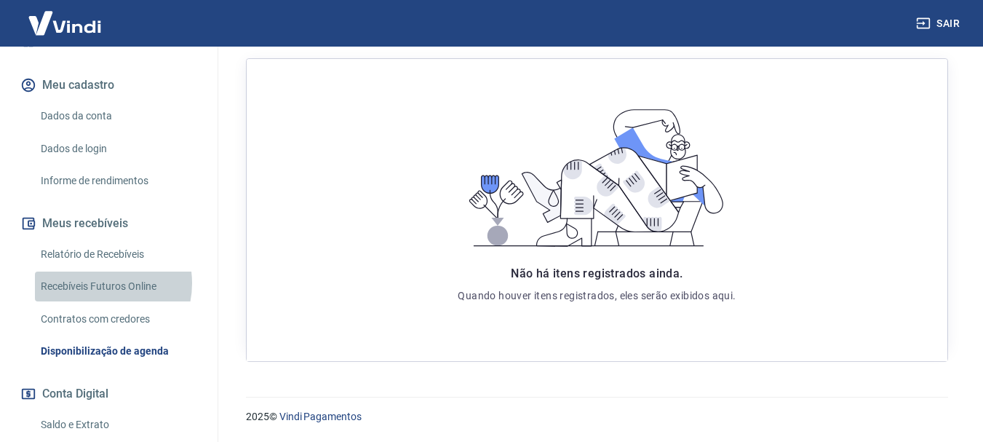
click at [98, 272] on link "Recebíveis Futuros Online" at bounding box center [117, 287] width 165 height 30
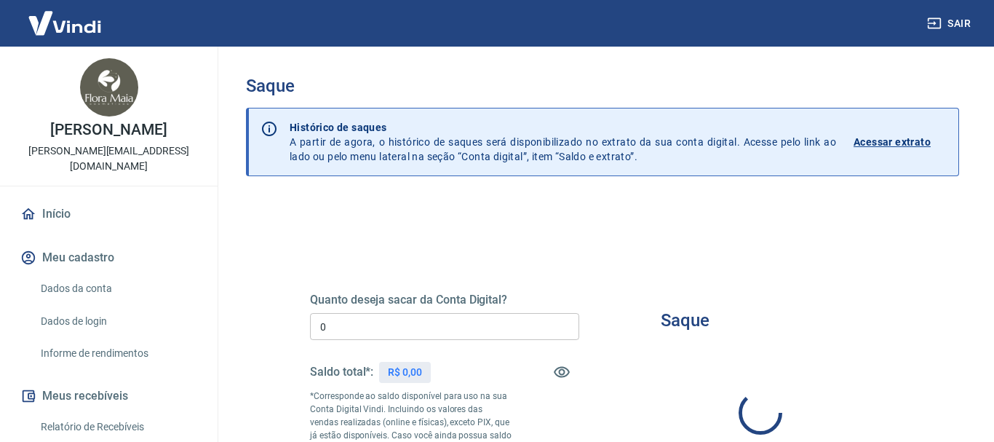
type input "R$ 0,00"
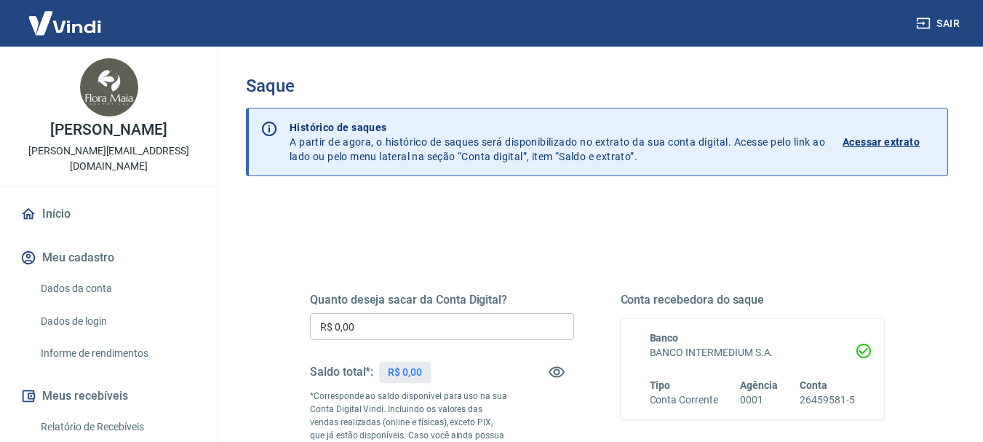
click at [65, 198] on link "Início" at bounding box center [108, 214] width 183 height 32
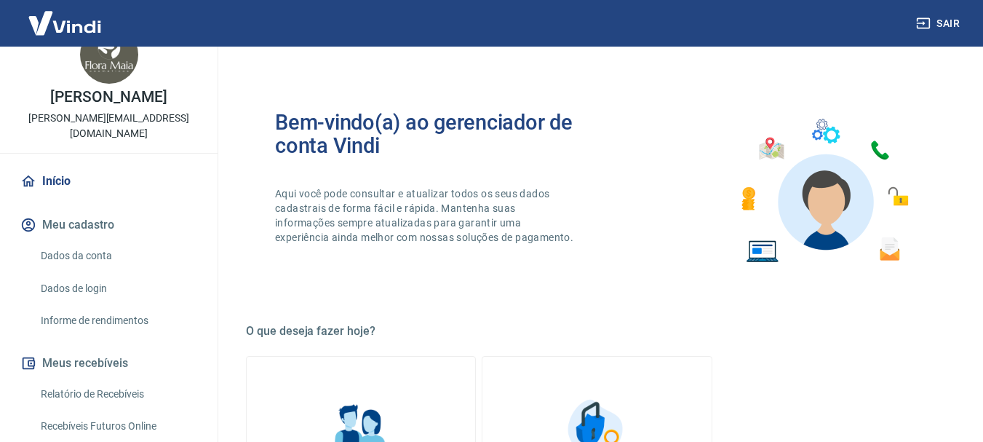
scroll to position [27, 0]
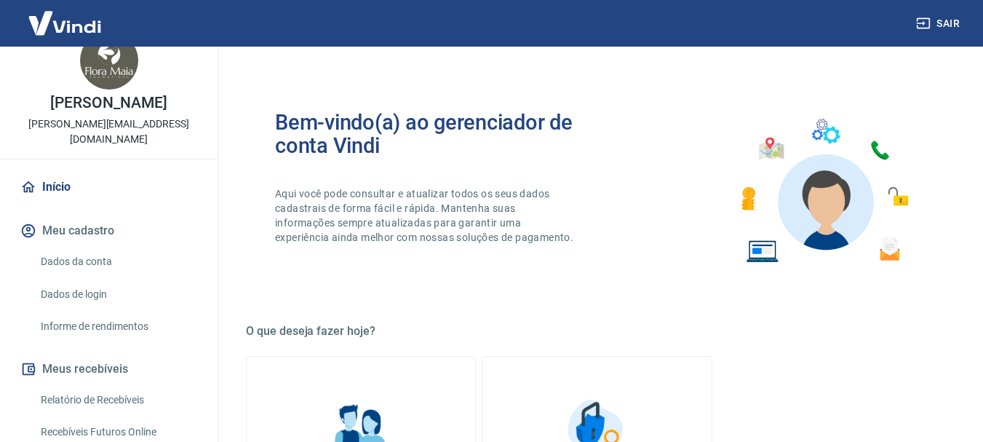
click at [47, 173] on link "Início" at bounding box center [108, 187] width 183 height 32
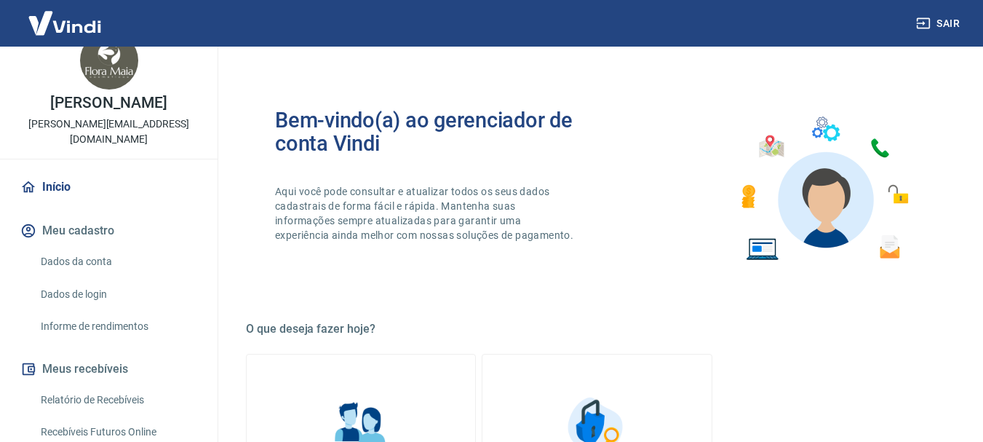
scroll to position [0, 0]
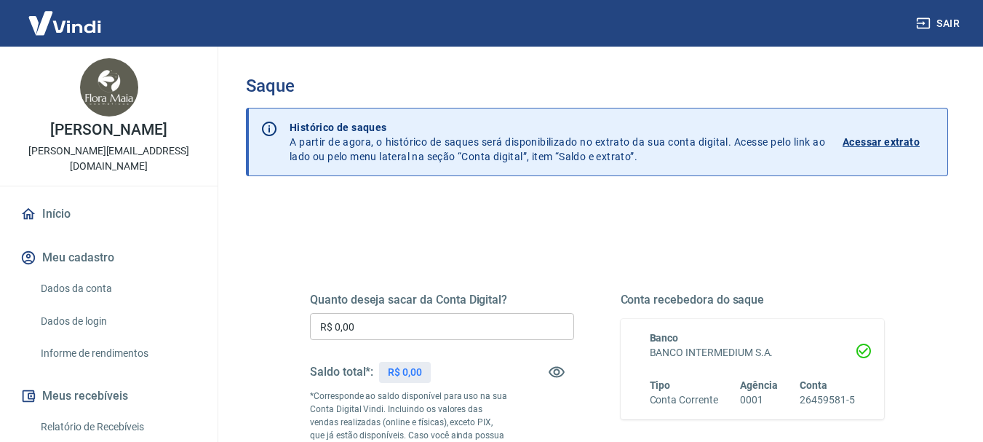
click at [49, 198] on link "Início" at bounding box center [108, 214] width 183 height 32
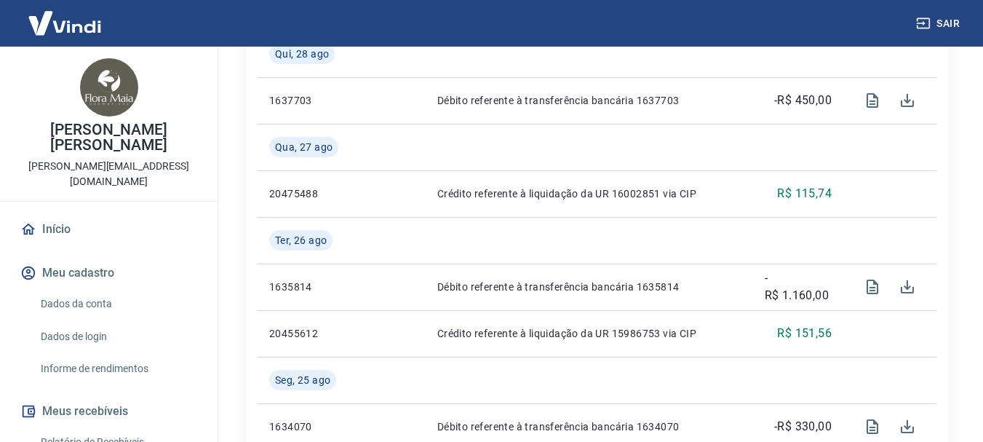
scroll to position [1310, 0]
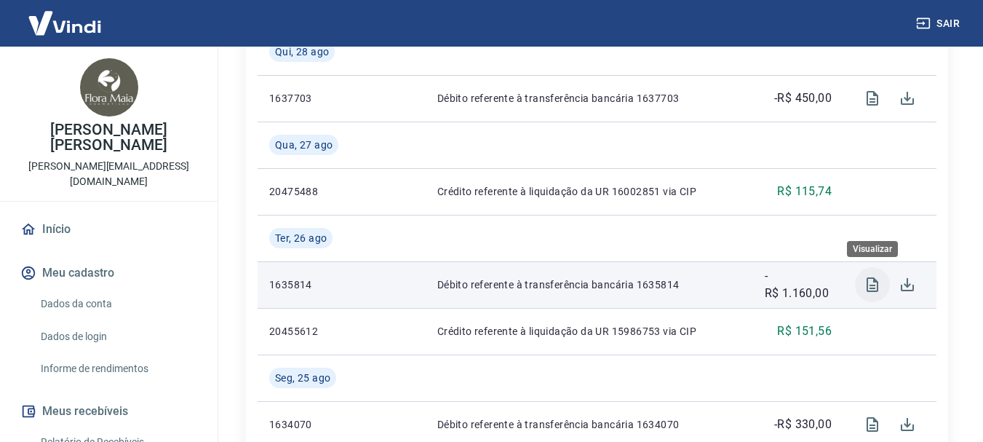
click at [865, 285] on icon "Visualizar" at bounding box center [872, 284] width 17 height 17
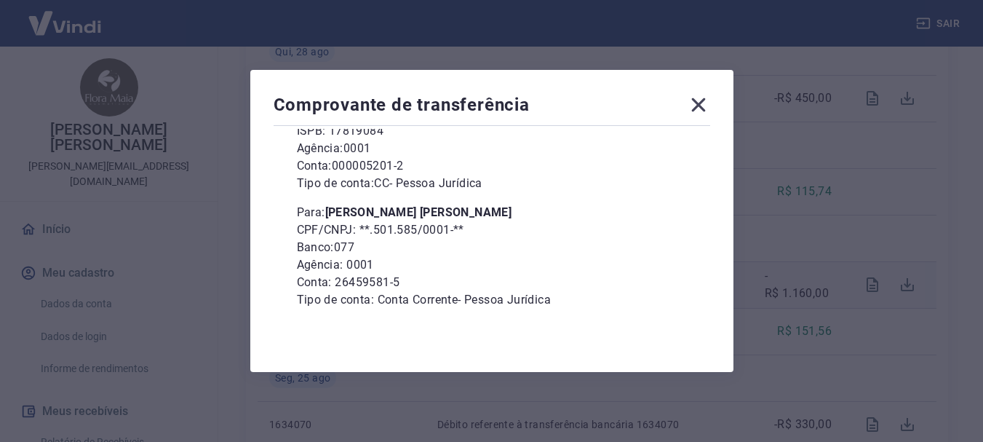
scroll to position [199, 0]
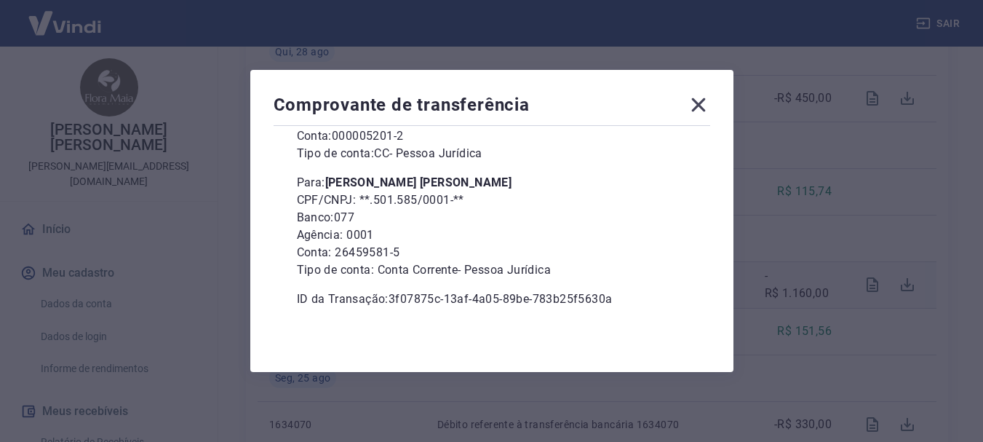
click at [702, 105] on icon at bounding box center [698, 104] width 23 height 23
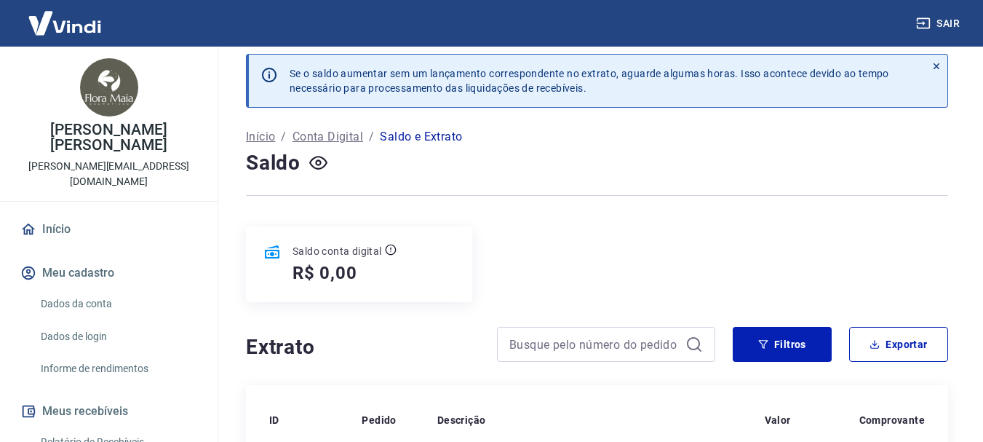
scroll to position [0, 0]
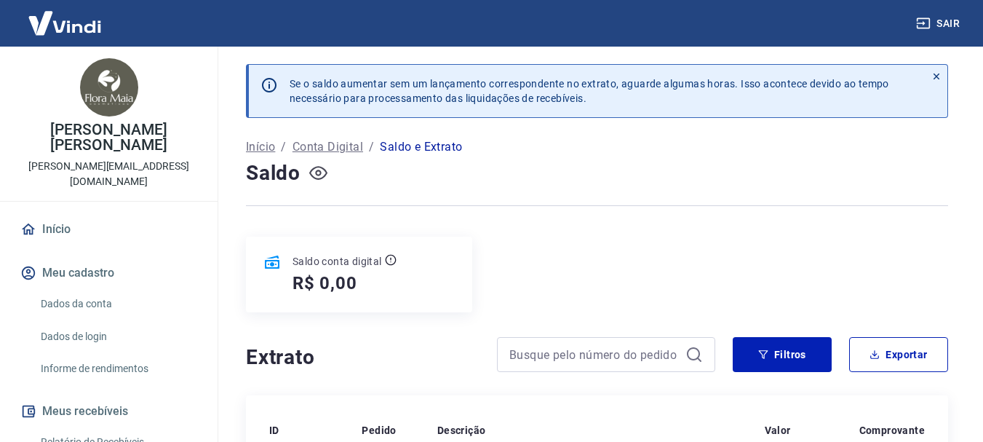
click at [318, 170] on icon "button" at bounding box center [318, 173] width 6 height 6
click at [319, 170] on icon "button" at bounding box center [318, 173] width 18 height 18
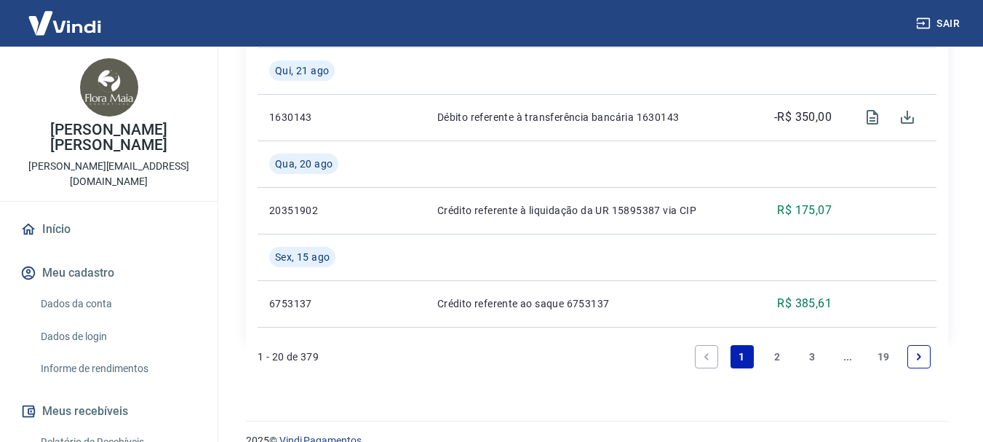
scroll to position [1781, 0]
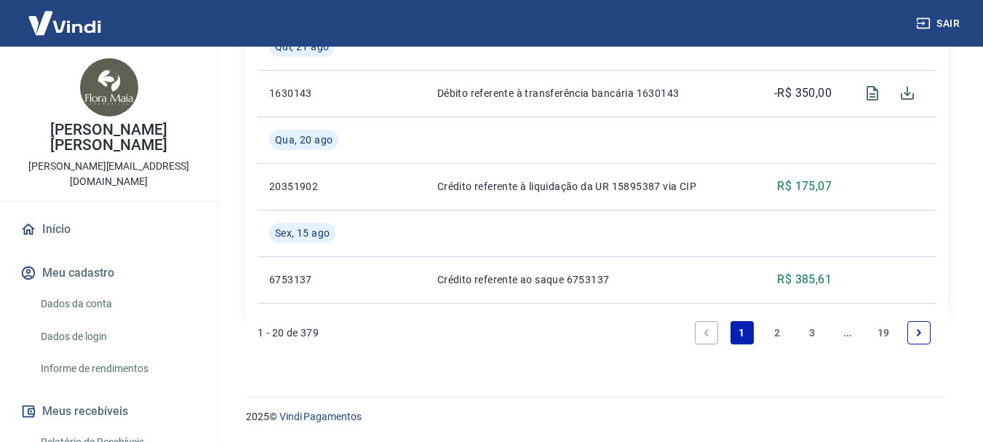
click at [781, 332] on link "2" at bounding box center [777, 332] width 23 height 23
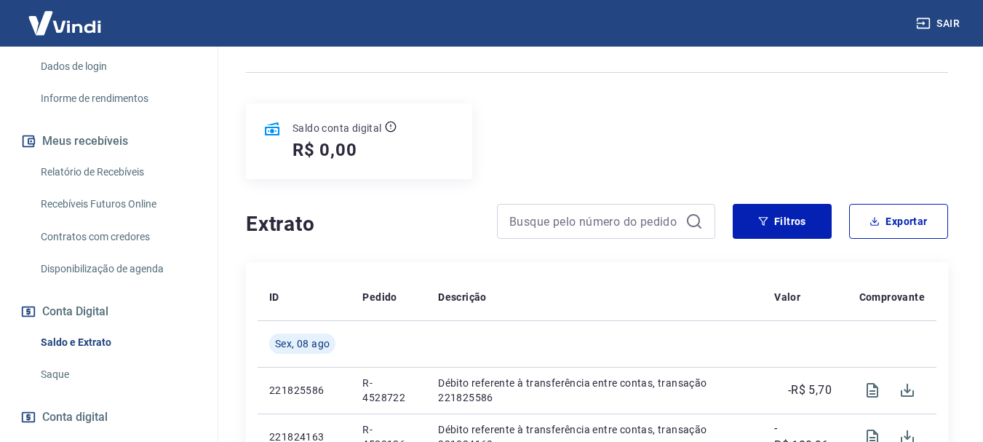
scroll to position [291, 0]
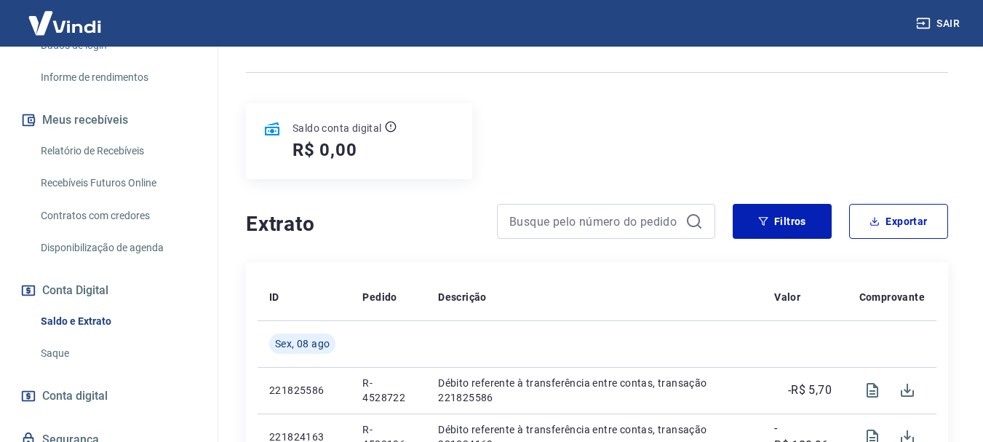
click at [74, 338] on link "Saque" at bounding box center [117, 353] width 165 height 30
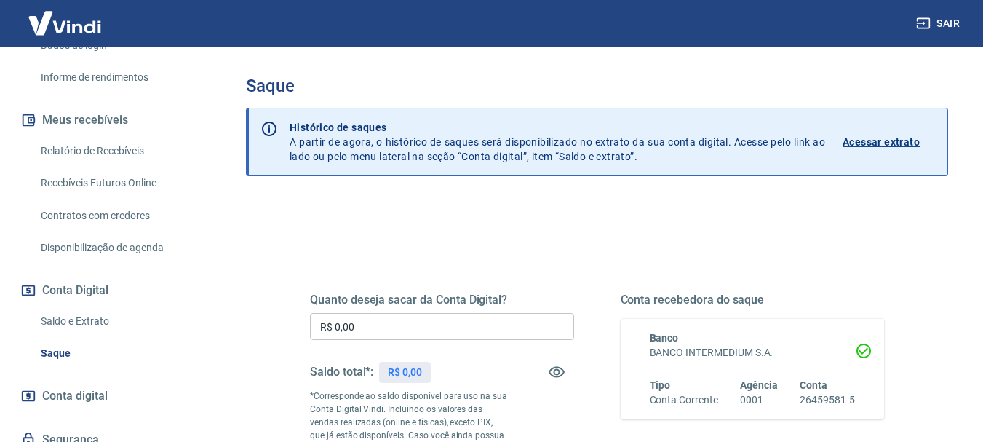
click at [879, 143] on p "Acessar extrato" at bounding box center [881, 142] width 77 height 15
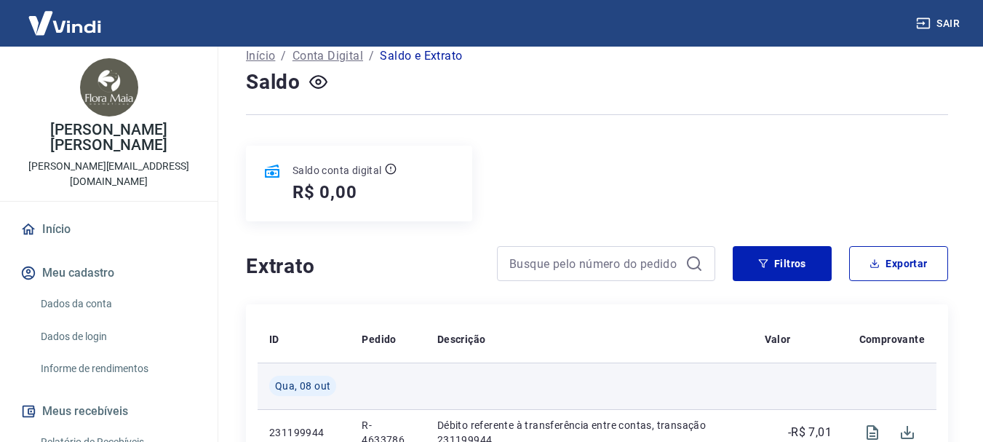
scroll to position [73, 0]
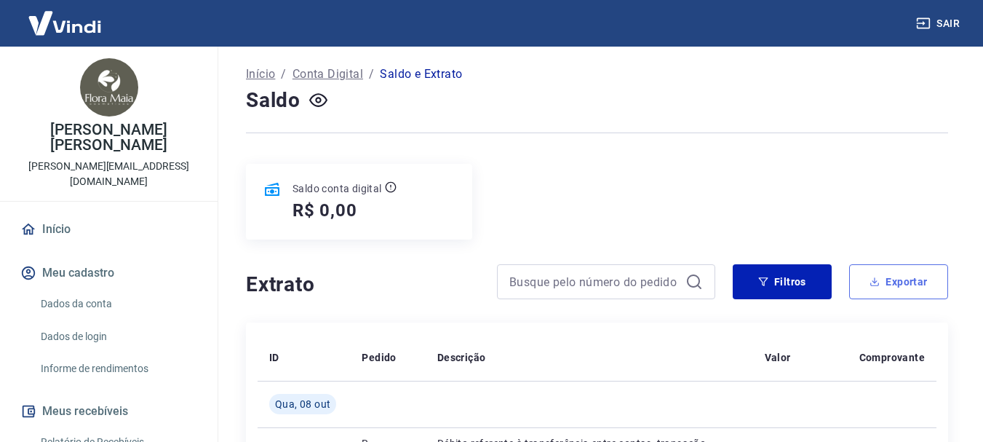
click at [909, 282] on button "Exportar" at bounding box center [898, 281] width 99 height 35
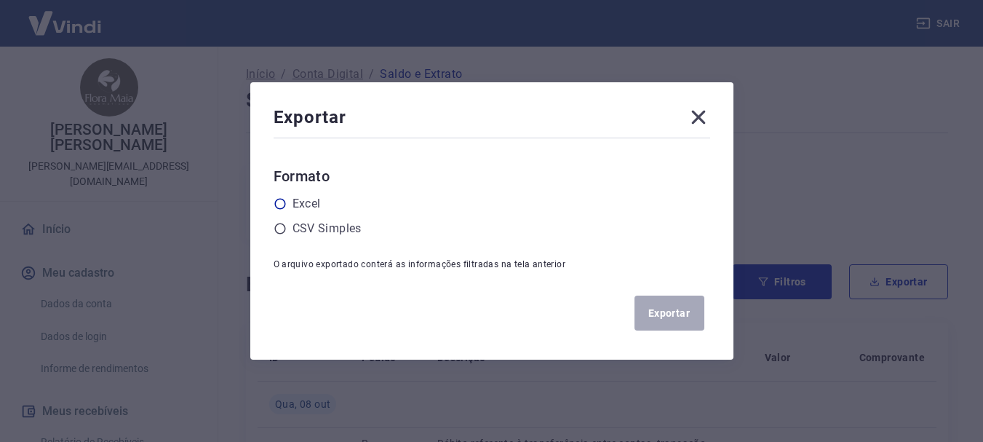
click at [286, 201] on icon at bounding box center [280, 203] width 13 height 13
click at [0, 0] on input "radio" at bounding box center [0, 0] width 0 height 0
click at [663, 309] on button "Exportar" at bounding box center [670, 313] width 70 height 35
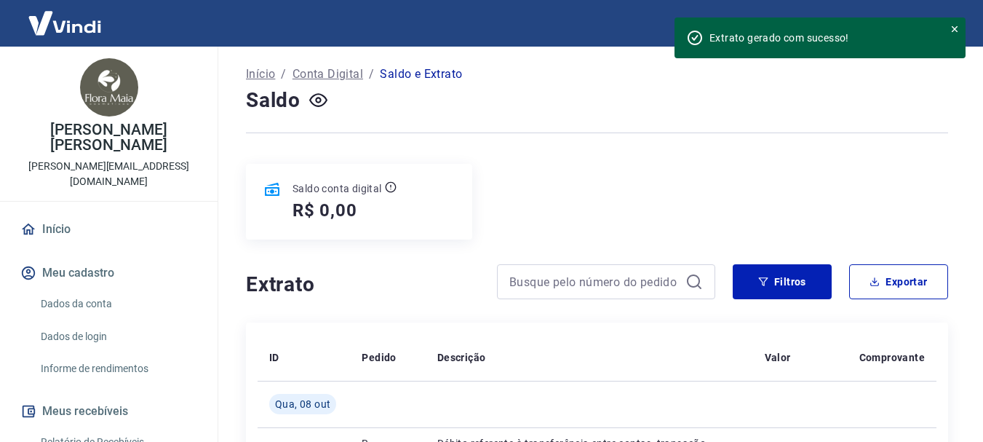
click at [955, 25] on icon at bounding box center [955, 29] width 10 height 10
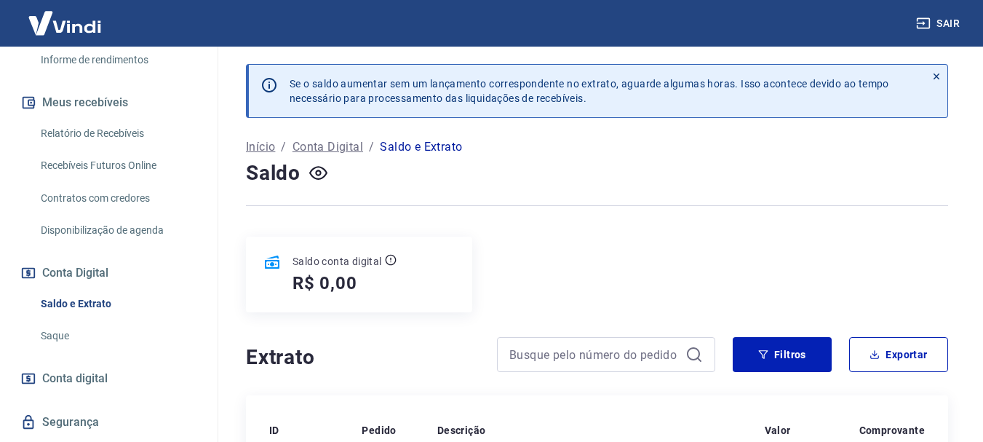
scroll to position [318, 0]
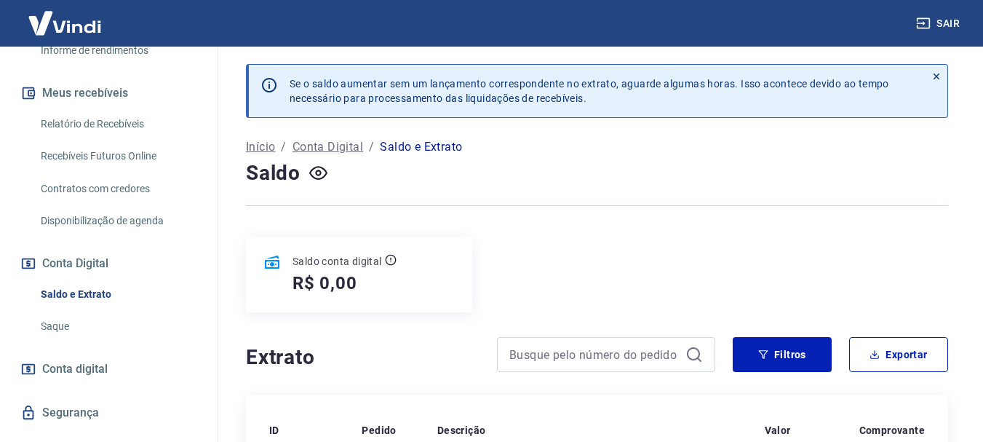
click at [86, 280] on link "Saldo e Extrato" at bounding box center [117, 295] width 165 height 30
click at [937, 74] on icon at bounding box center [937, 76] width 10 height 10
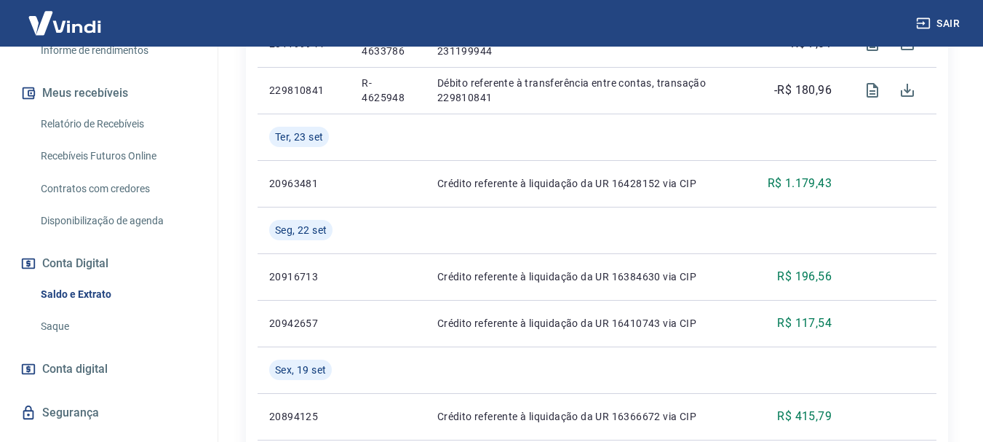
scroll to position [510, 0]
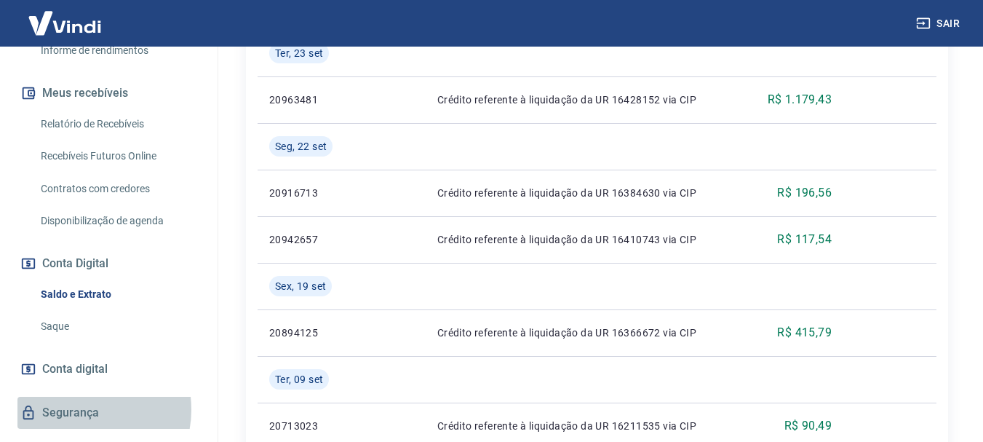
click at [84, 397] on link "Segurança" at bounding box center [108, 413] width 183 height 32
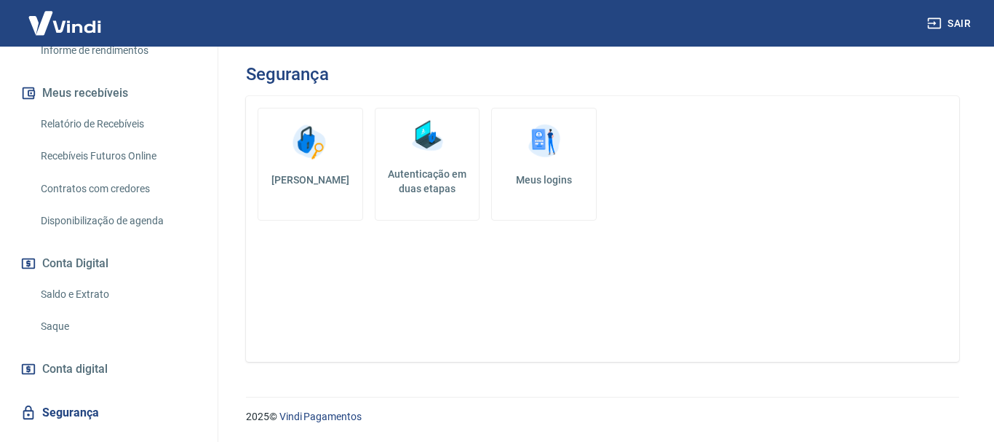
click at [566, 158] on img at bounding box center [545, 142] width 44 height 44
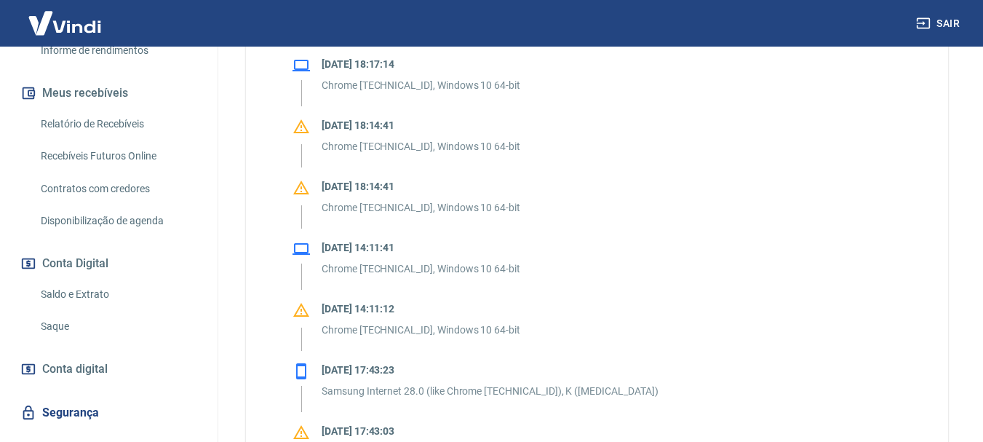
scroll to position [510, 0]
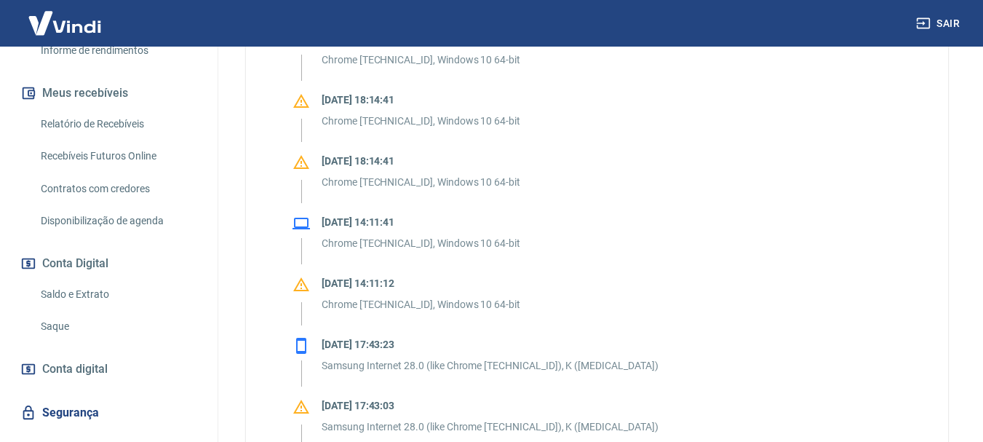
click at [299, 286] on icon at bounding box center [301, 284] width 17 height 17
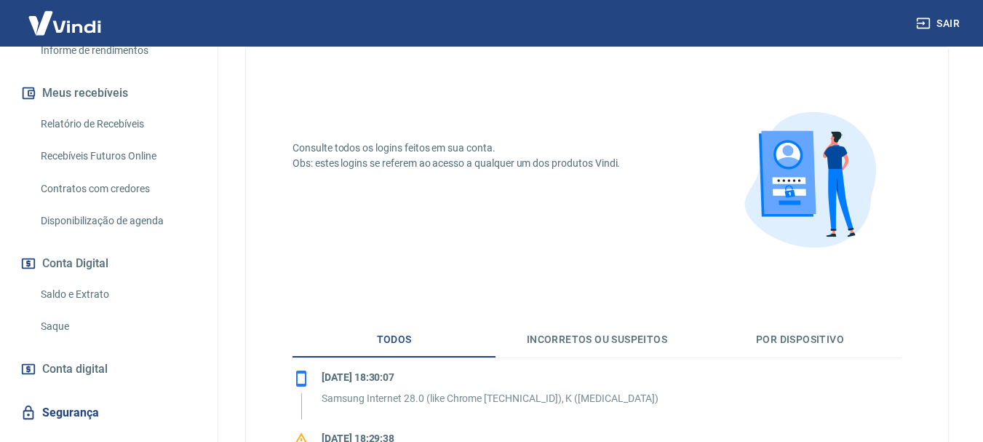
scroll to position [0, 0]
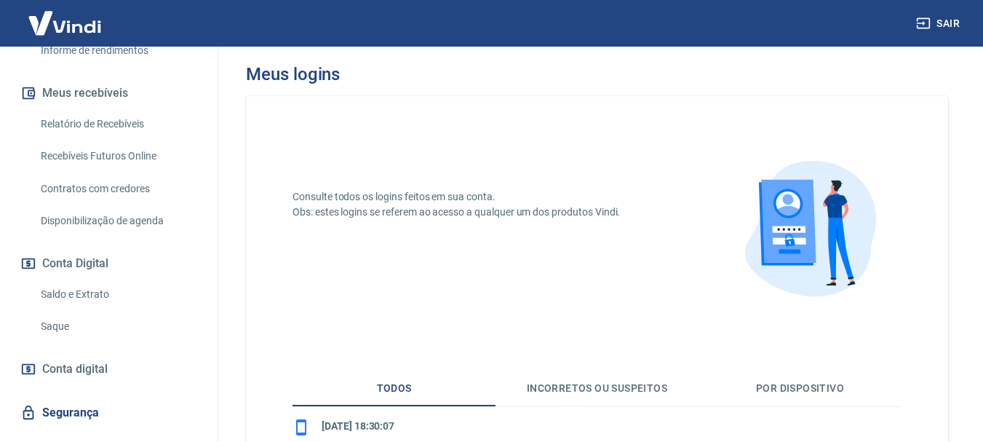
click at [51, 312] on link "Saque" at bounding box center [117, 327] width 165 height 30
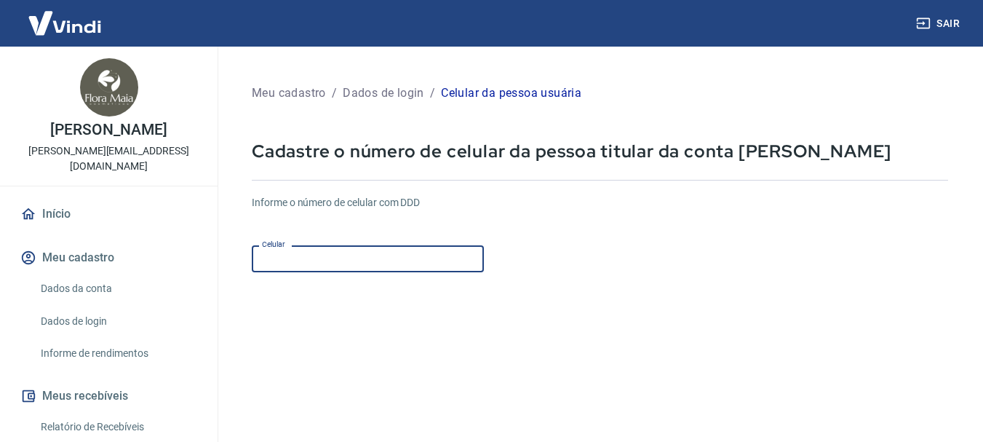
click at [362, 266] on input "Celular" at bounding box center [368, 258] width 232 height 27
type input "[PHONE_NUMBER]"
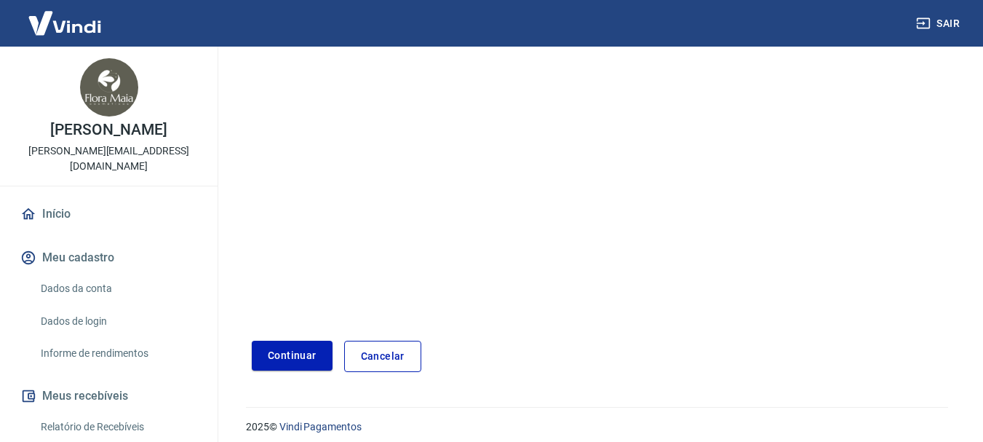
scroll to position [247, 0]
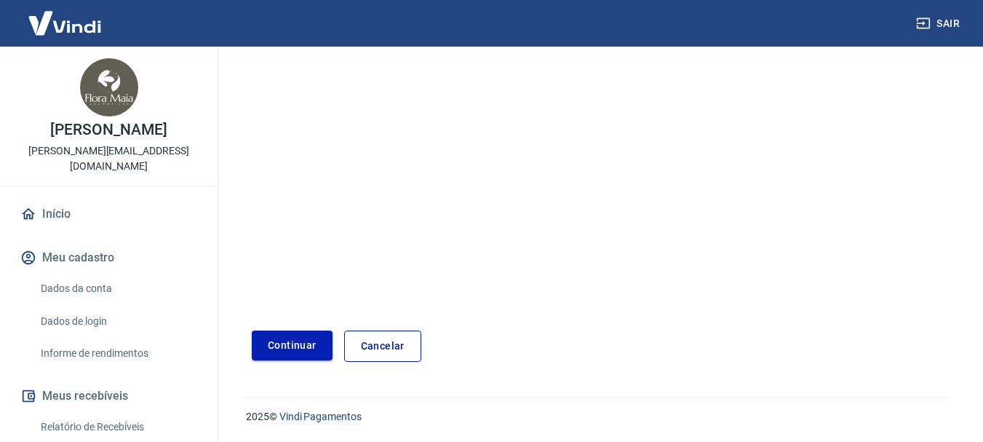
click at [306, 348] on button "Continuar" at bounding box center [292, 345] width 81 height 30
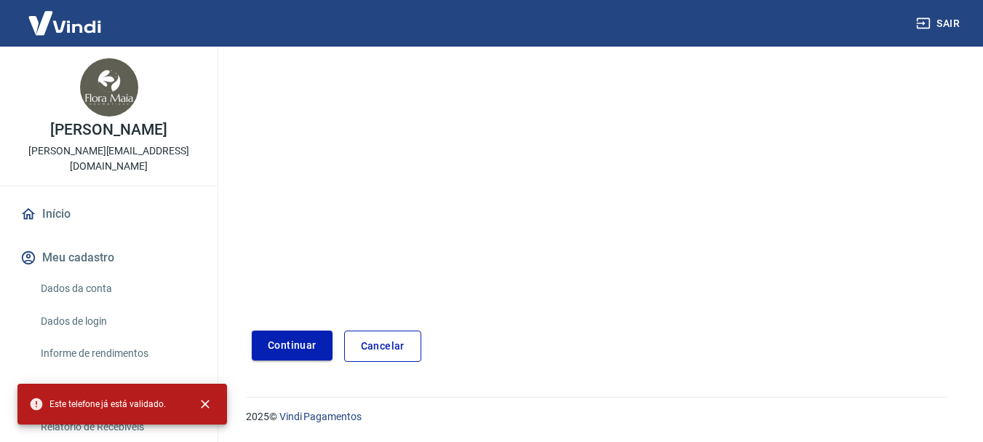
click at [313, 349] on button "Continuar" at bounding box center [292, 345] width 81 height 30
click at [393, 349] on link "Cancelar" at bounding box center [382, 345] width 77 height 31
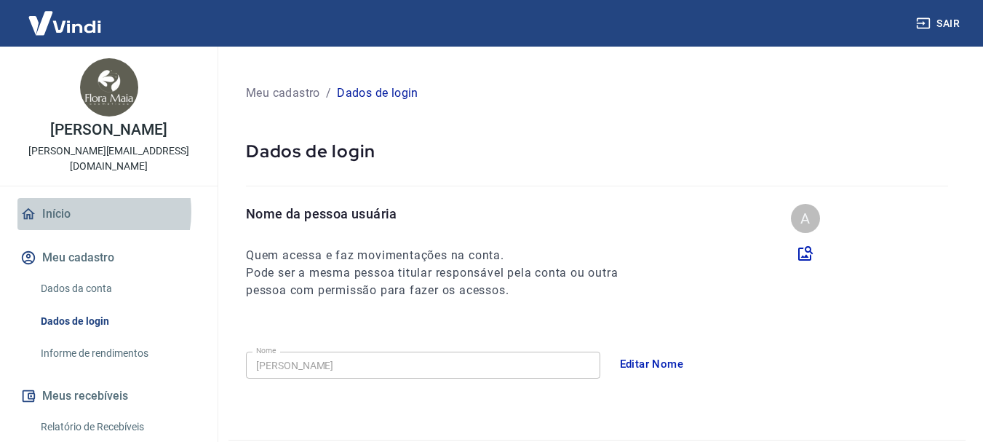
click at [79, 198] on link "Início" at bounding box center [108, 214] width 183 height 32
